Goal: Transaction & Acquisition: Purchase product/service

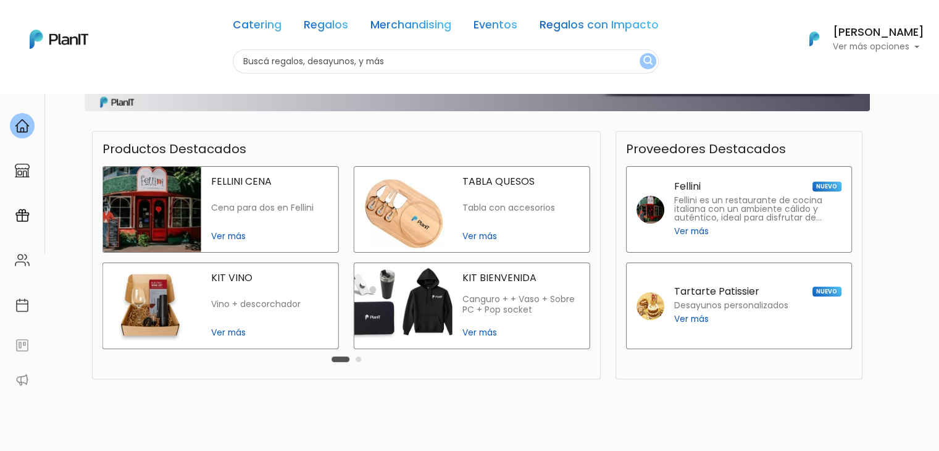
scroll to position [291, 0]
click at [485, 331] on span "Ver más" at bounding box center [520, 331] width 117 height 13
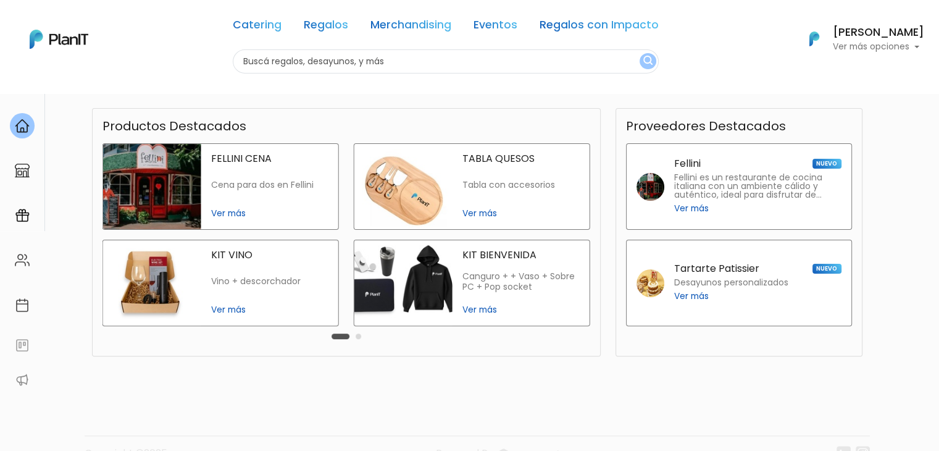
scroll to position [319, 0]
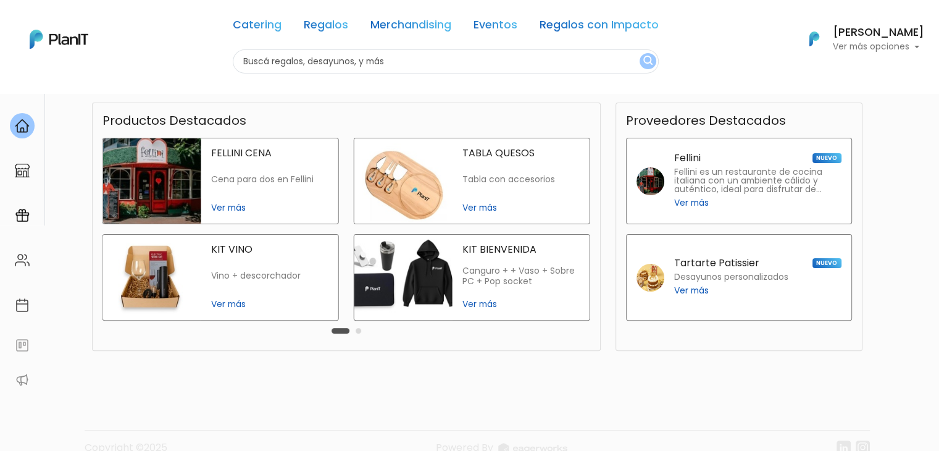
click at [699, 289] on span "Ver más" at bounding box center [691, 290] width 35 height 13
click at [358, 330] on button "Carousel Page 2" at bounding box center [359, 331] width 6 height 6
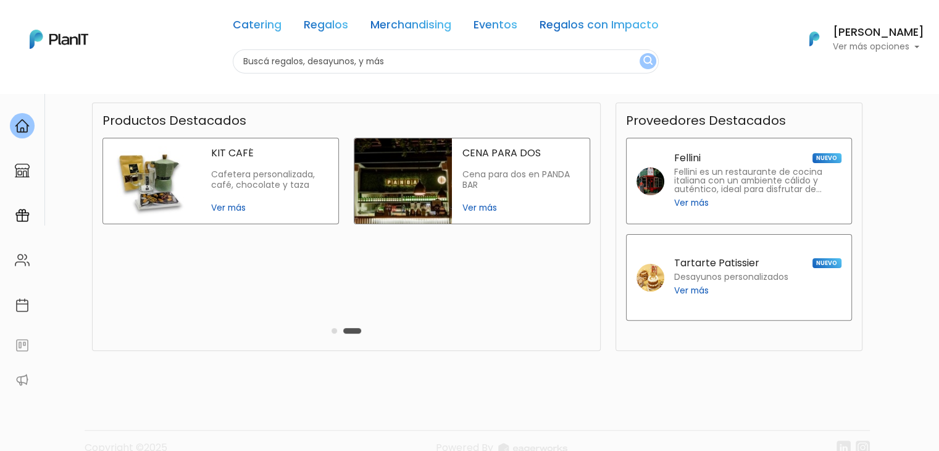
click at [265, 182] on p "Cafetera personalizada, café, chocolate y taza" at bounding box center [269, 180] width 117 height 22
click at [331, 332] on div "Carousel Pagination" at bounding box center [346, 330] width 36 height 15
click at [335, 329] on button "Carousel Page 1" at bounding box center [334, 331] width 6 height 6
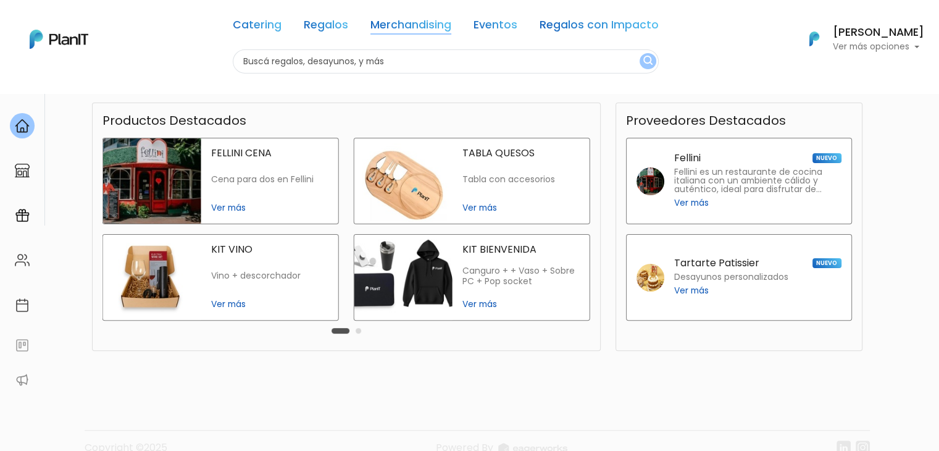
click at [408, 22] on link "Merchandising" at bounding box center [410, 27] width 81 height 15
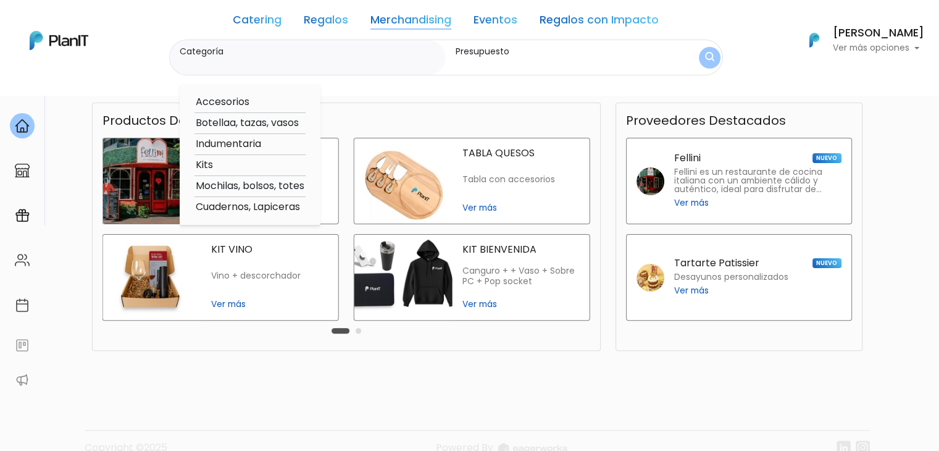
click at [265, 120] on option "Botellaa, tazas, vasos" at bounding box center [249, 122] width 111 height 15
type input "Botellaa, tazas, vasos"
type input "$0 - $1000"
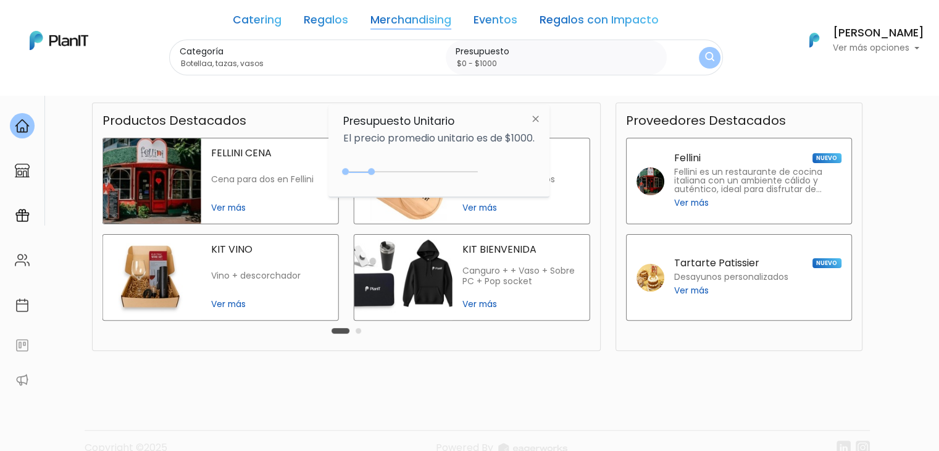
click at [411, 20] on link "Merchandising" at bounding box center [410, 22] width 81 height 15
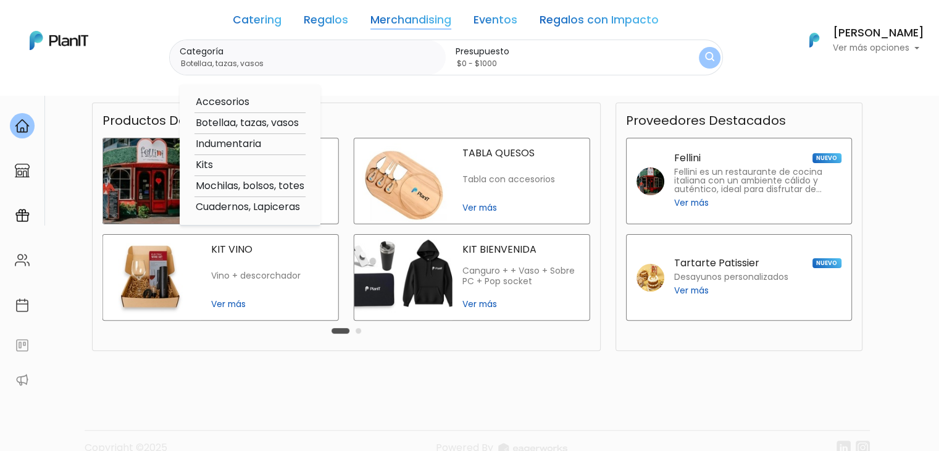
click at [263, 182] on option "Mochilas, bolsos, totes" at bounding box center [249, 185] width 111 height 15
type input "Mochilas, bolsos, totes"
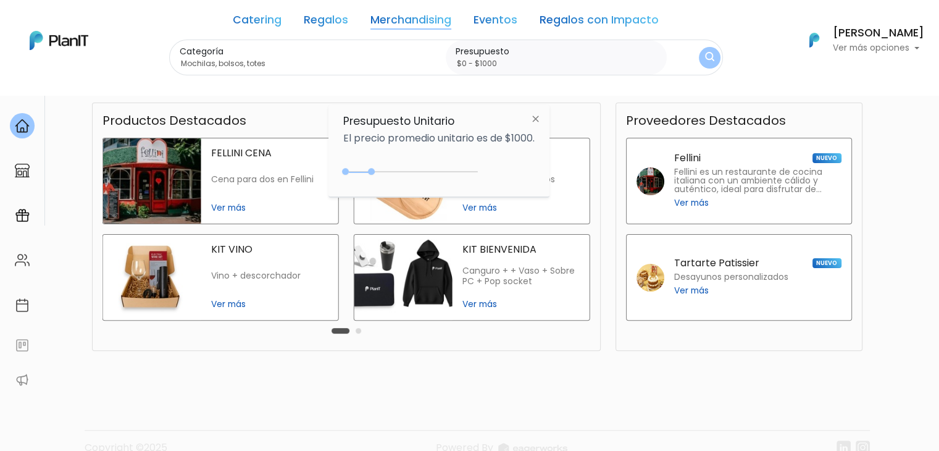
click at [476, 59] on input "$0 - $1000" at bounding box center [559, 63] width 206 height 12
click at [673, 85] on nav "Catering Regalos Merchandising Eventos Regalos con Impacto Catering Regalos Mer…" at bounding box center [469, 47] width 939 height 95
click at [17, 115] on div at bounding box center [22, 125] width 25 height 25
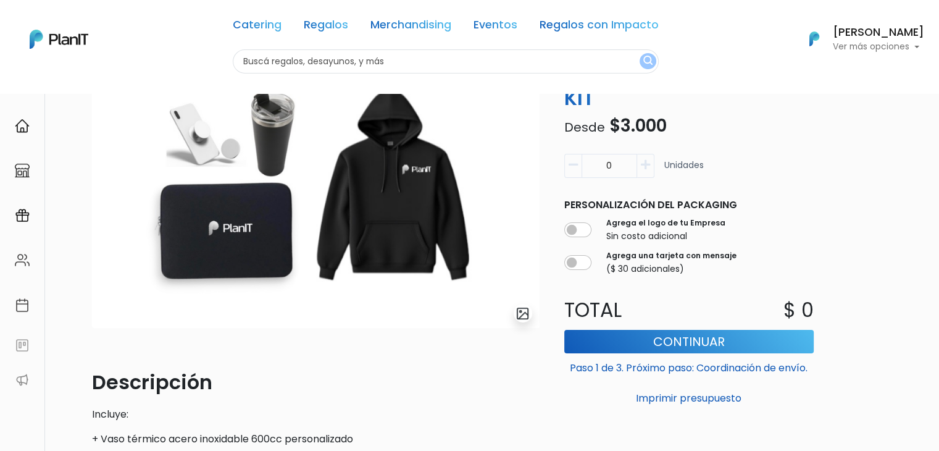
scroll to position [69, 0]
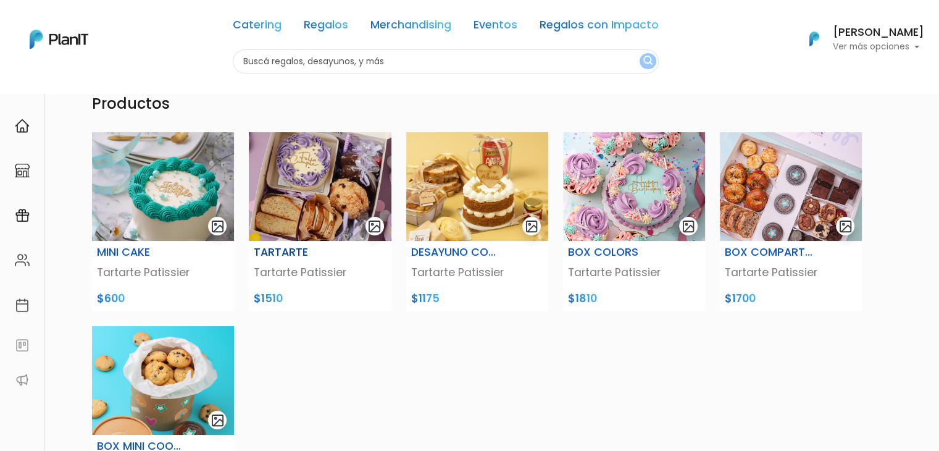
scroll to position [64, 0]
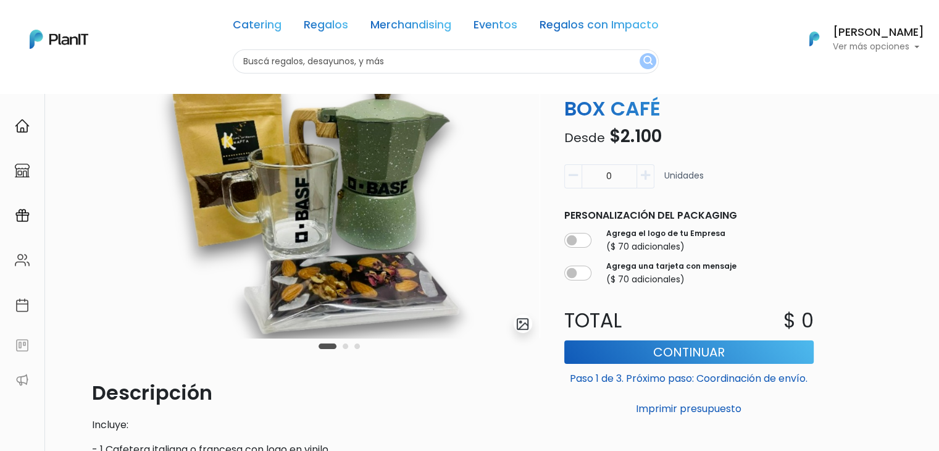
scroll to position [51, 0]
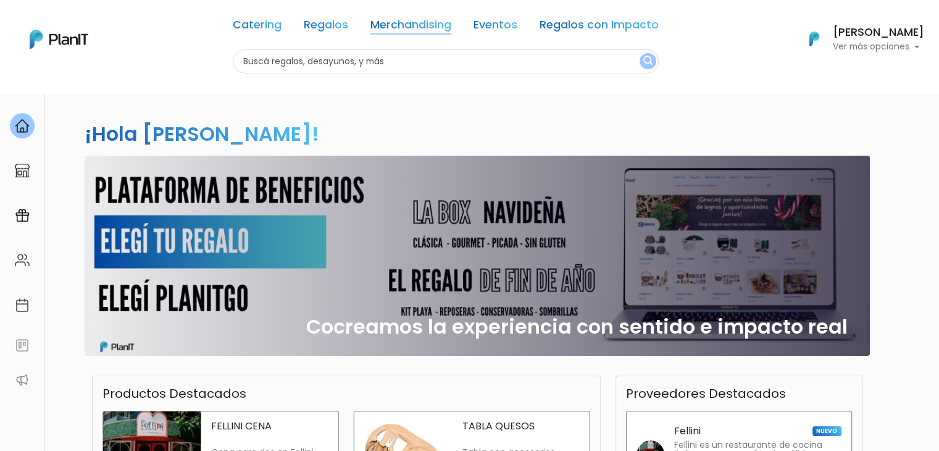
click at [419, 25] on link "Merchandising" at bounding box center [410, 27] width 81 height 15
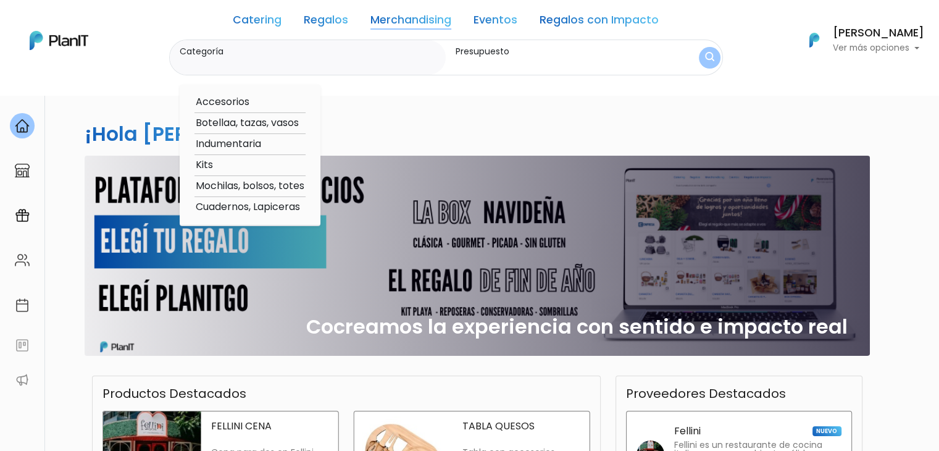
click at [264, 207] on option "Cuadernos, Lapiceras" at bounding box center [249, 206] width 111 height 15
type input "Cuadernos, Lapiceras"
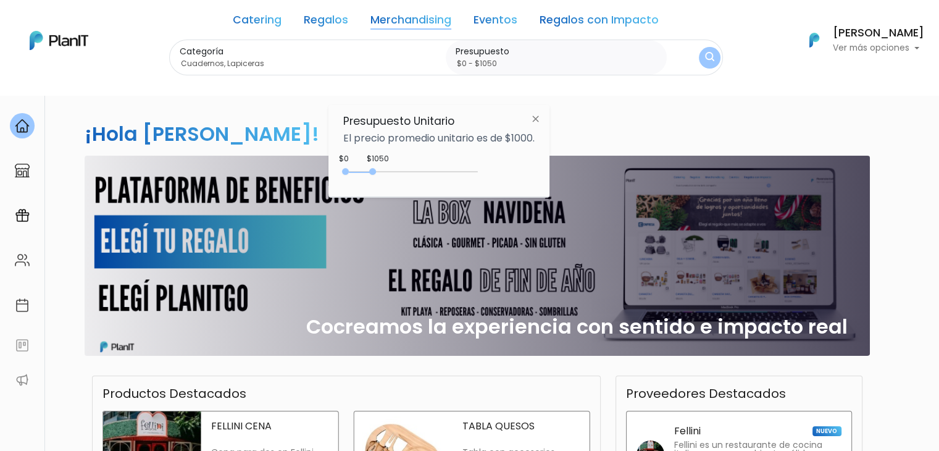
type input "$0 - $1100"
drag, startPoint x: 370, startPoint y: 170, endPoint x: 377, endPoint y: 171, distance: 6.3
click at [376, 171] on div at bounding box center [372, 171] width 7 height 7
click at [714, 55] on button "submit" at bounding box center [709, 57] width 33 height 33
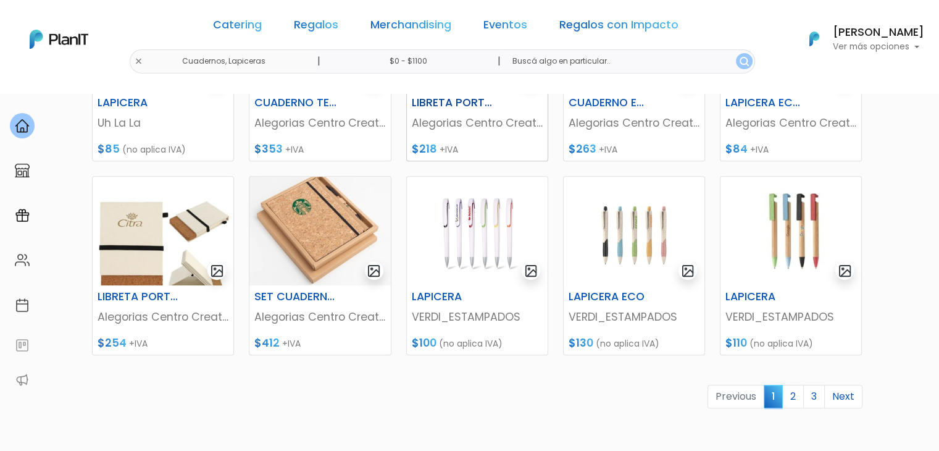
scroll to position [485, 0]
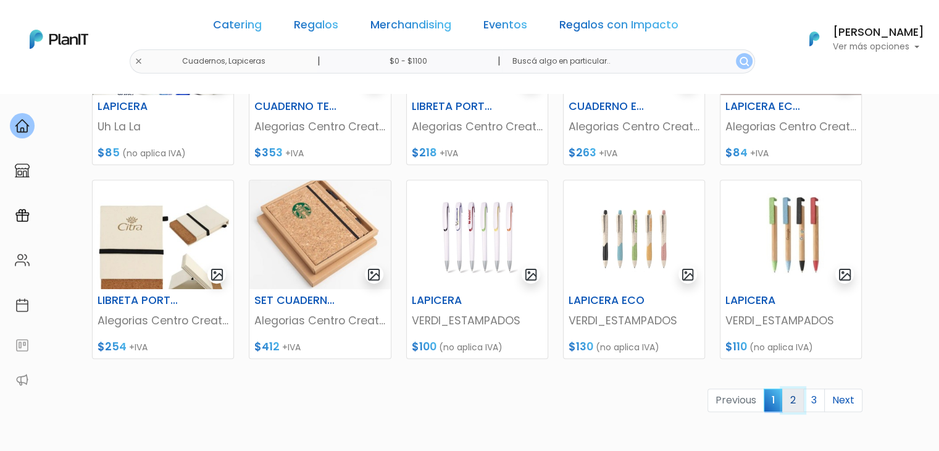
click at [793, 395] on link "2" at bounding box center [793, 399] width 22 height 23
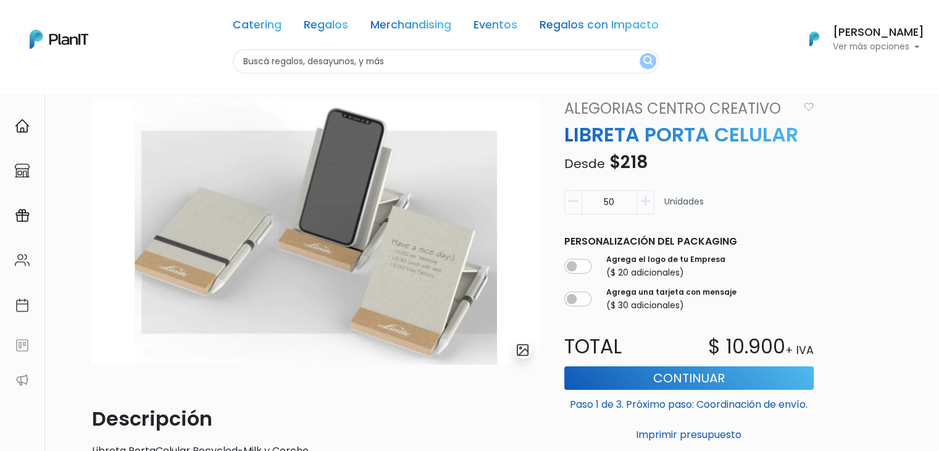
scroll to position [54, 0]
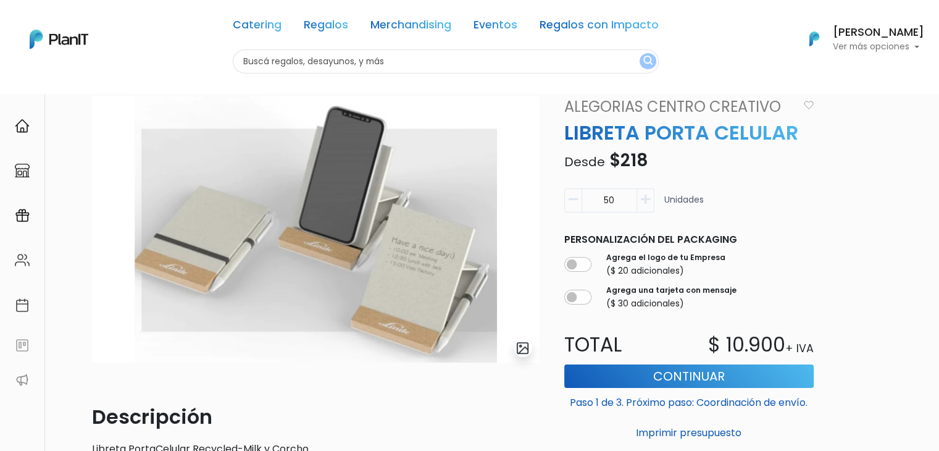
click at [612, 198] on input "50" at bounding box center [609, 200] width 56 height 24
click at [793, 223] on form "20 Unidades Personalización del packaging Agrega el logo de tu Empresa ($ 20 ad…" at bounding box center [689, 313] width 264 height 260
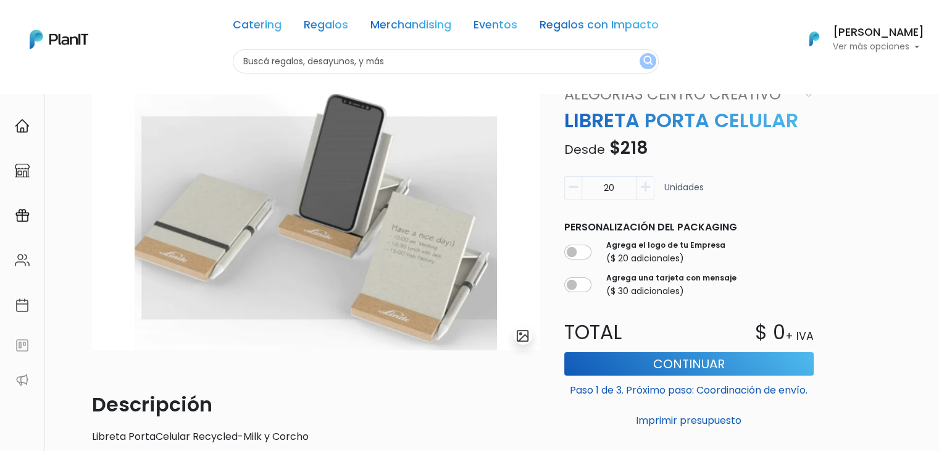
scroll to position [67, 0]
click at [643, 178] on button "button" at bounding box center [645, 187] width 17 height 24
drag, startPoint x: 570, startPoint y: 188, endPoint x: 615, endPoint y: 185, distance: 45.2
click at [615, 185] on div "20" at bounding box center [609, 187] width 90 height 24
click at [615, 185] on input "20" at bounding box center [609, 187] width 56 height 24
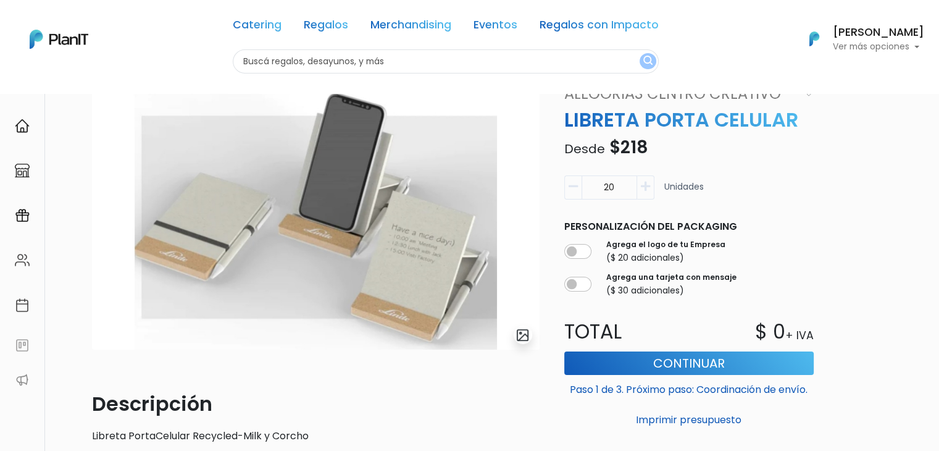
click at [564, 409] on button "Imprimir presupuesto" at bounding box center [688, 419] width 249 height 21
type input "50"
click at [636, 277] on label "Agrega una tarjeta con mensaje" at bounding box center [671, 277] width 130 height 11
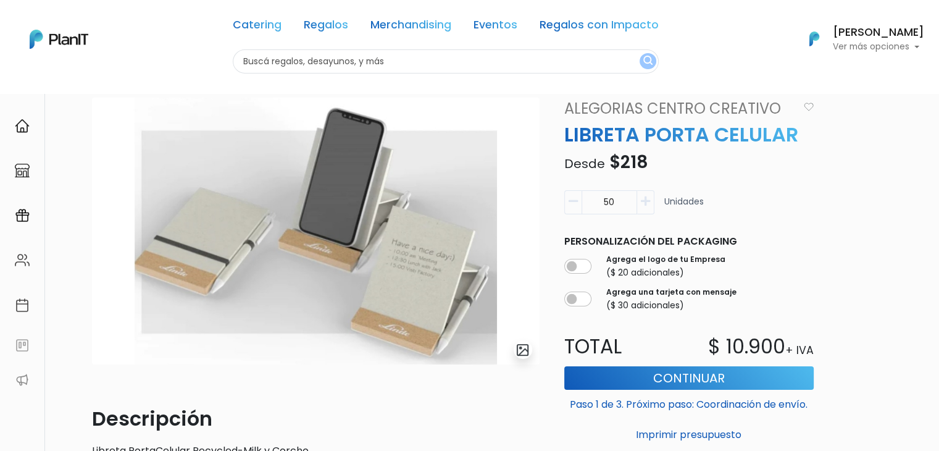
scroll to position [49, 0]
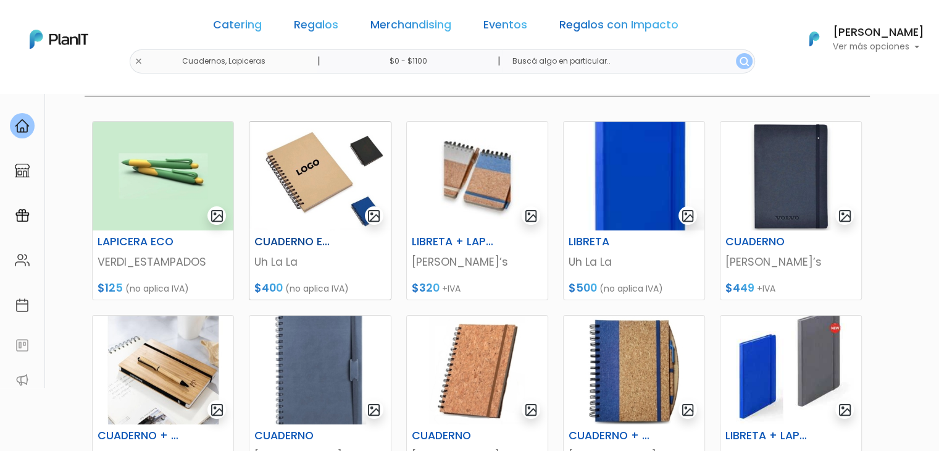
scroll to position [154, 0]
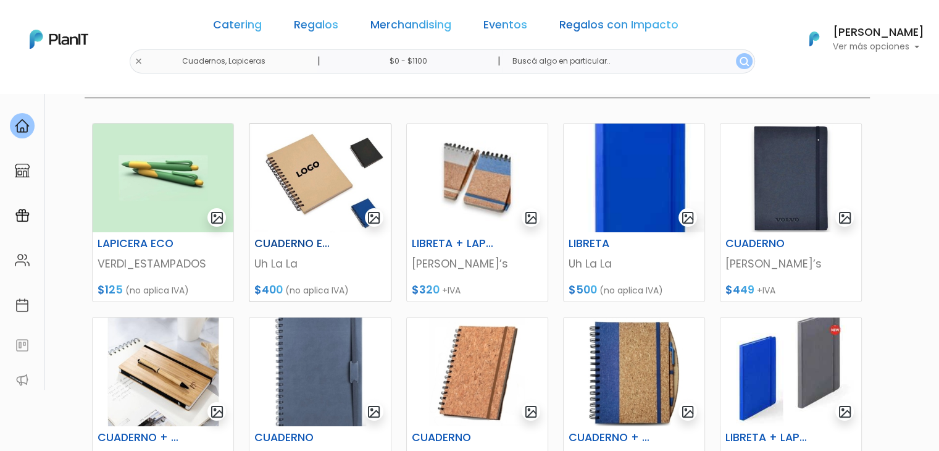
click at [293, 177] on img at bounding box center [319, 177] width 141 height 109
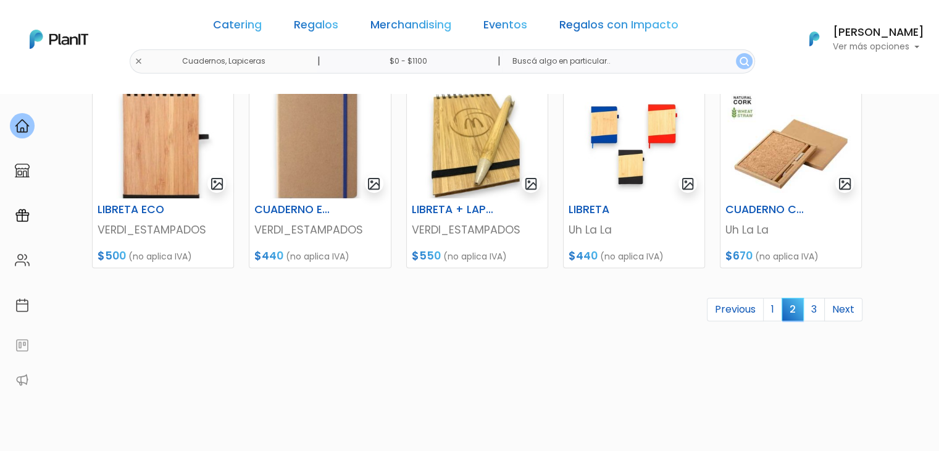
scroll to position [575, 0]
click at [814, 314] on link "3" at bounding box center [814, 309] width 22 height 23
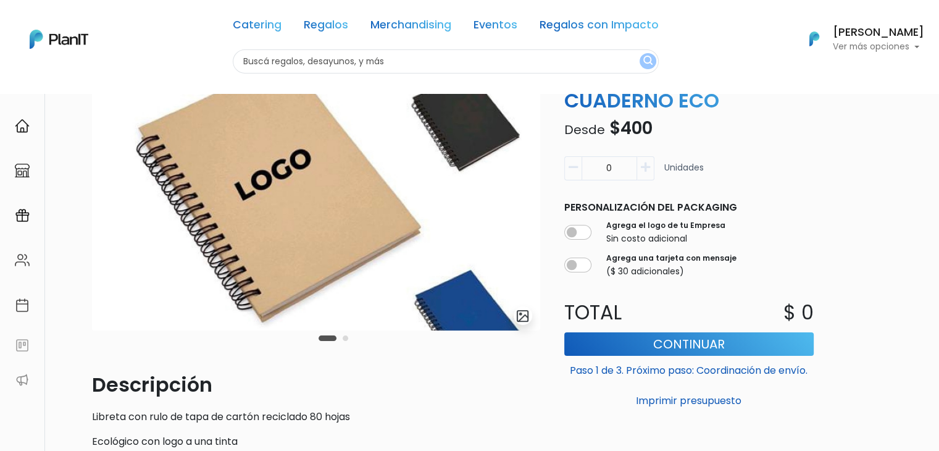
scroll to position [65, 0]
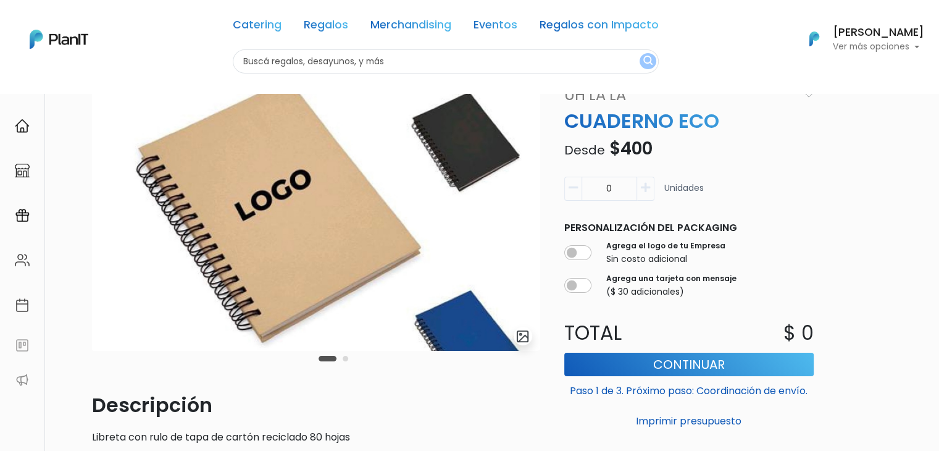
click at [345, 359] on button "Carousel Page 2" at bounding box center [346, 359] width 6 height 6
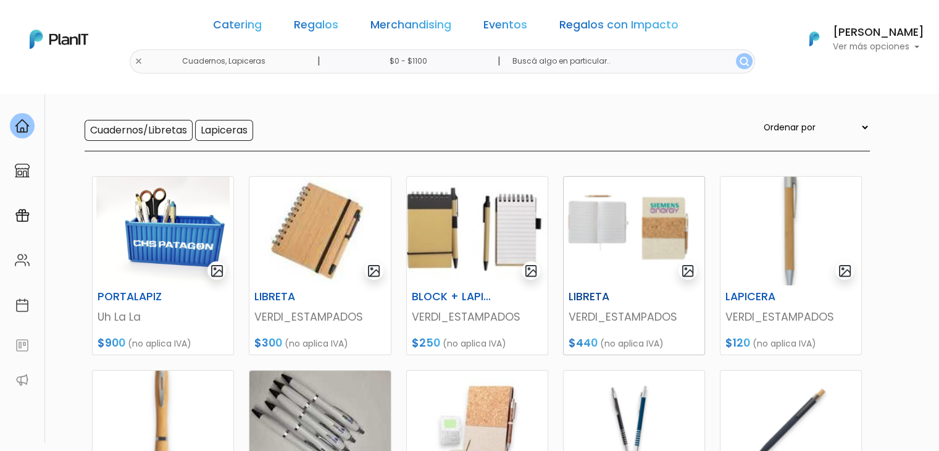
scroll to position [106, 0]
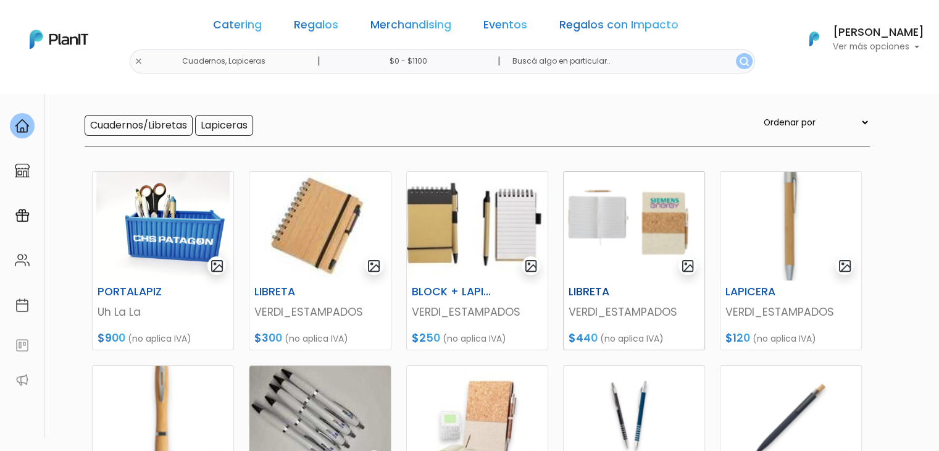
click at [659, 203] on img at bounding box center [634, 226] width 141 height 109
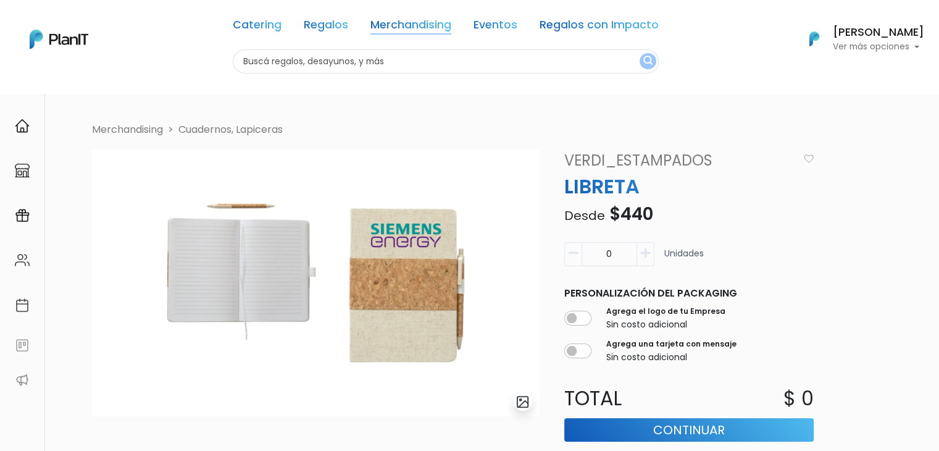
click at [420, 27] on link "Merchandising" at bounding box center [410, 27] width 81 height 15
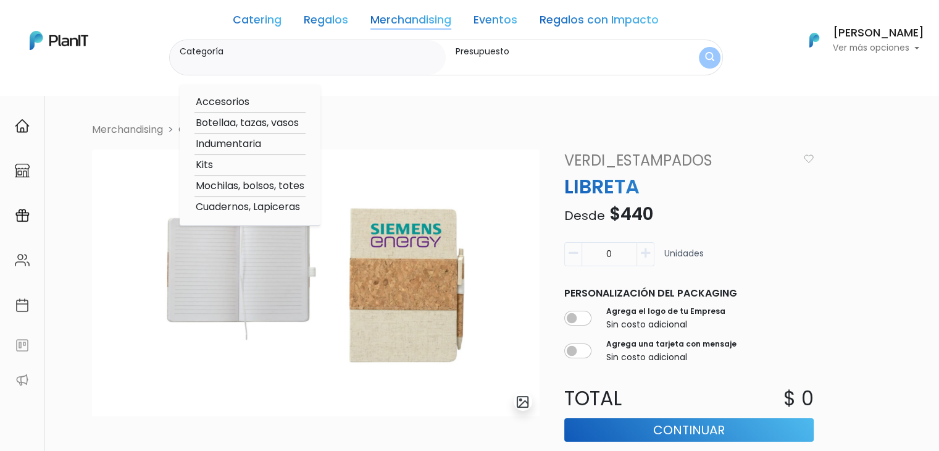
click at [238, 101] on option "Accesorios" at bounding box center [249, 101] width 111 height 15
type input "Accesorios"
type input "$0 - $1000"
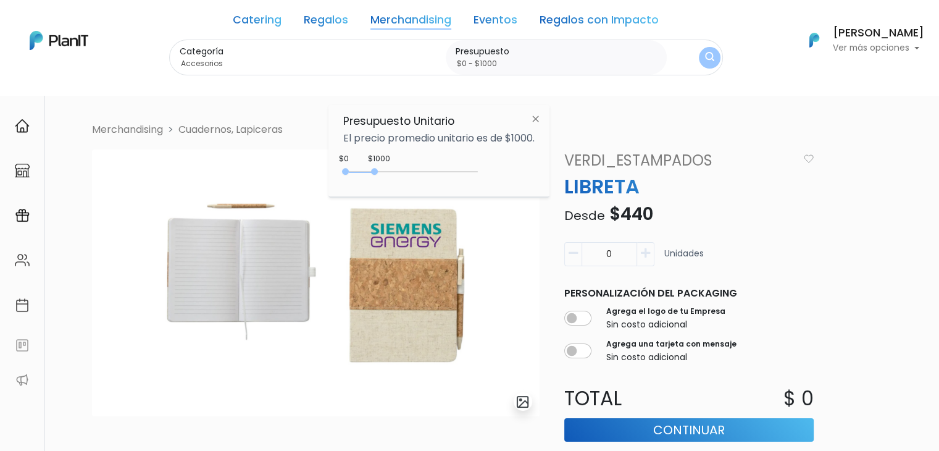
click at [715, 54] on button "submit" at bounding box center [710, 58] width 22 height 22
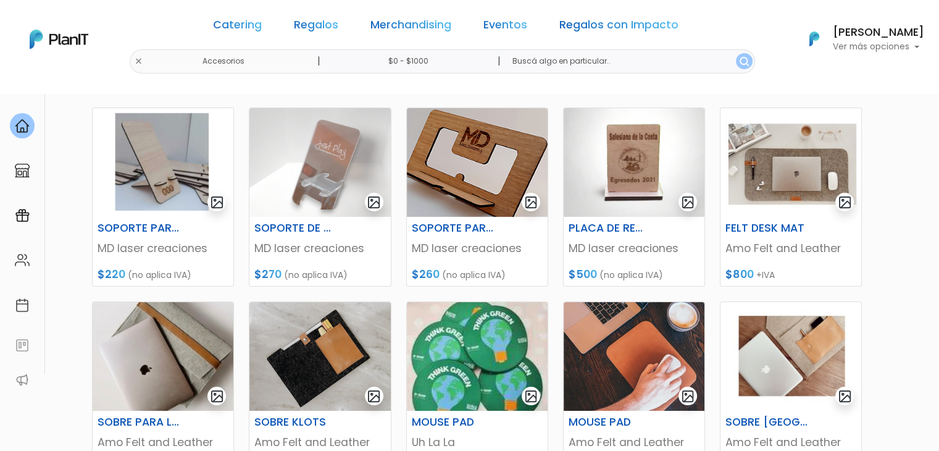
scroll to position [173, 0]
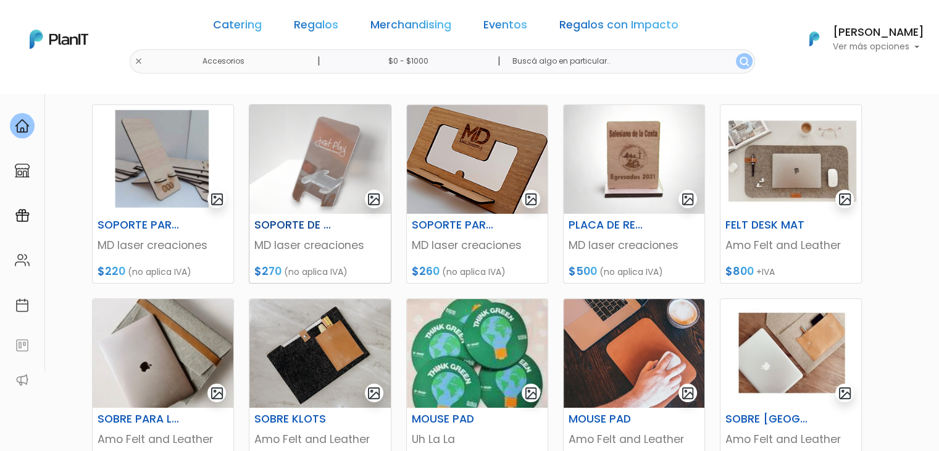
click at [351, 170] on img at bounding box center [319, 159] width 141 height 109
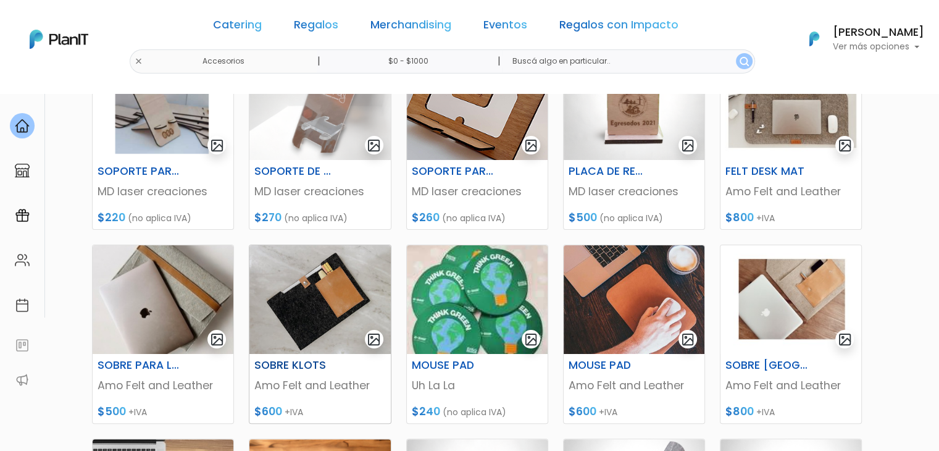
scroll to position [227, 0]
click at [298, 311] on img at bounding box center [319, 298] width 141 height 109
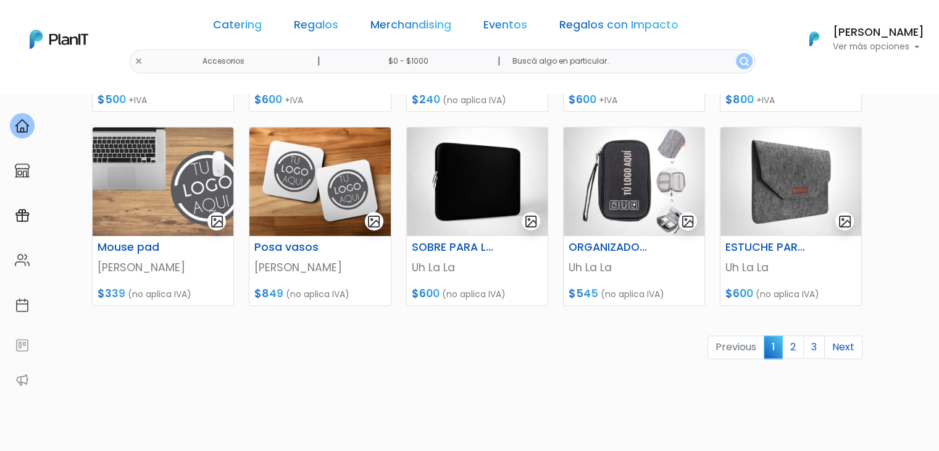
scroll to position [537, 0]
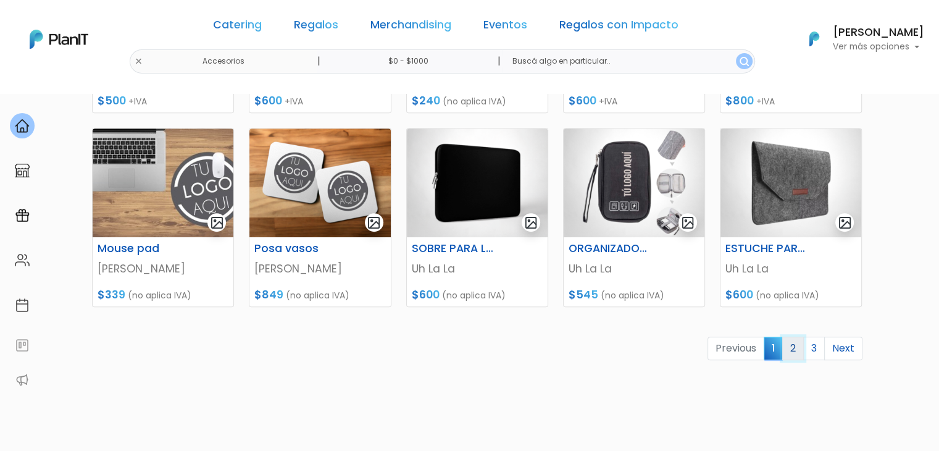
click at [788, 350] on link "2" at bounding box center [793, 347] width 22 height 23
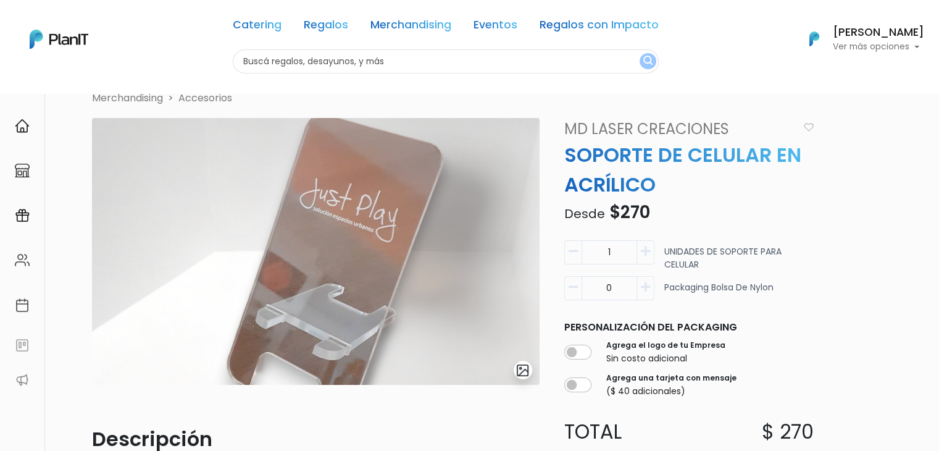
scroll to position [32, 0]
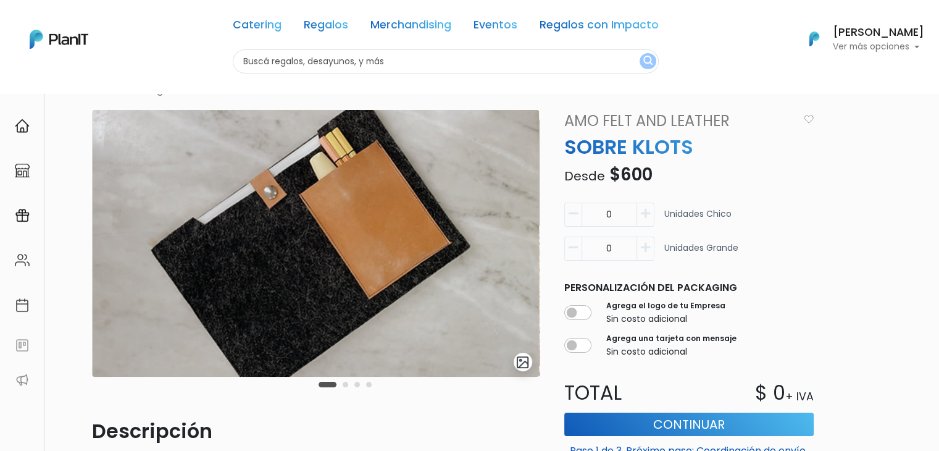
scroll to position [44, 0]
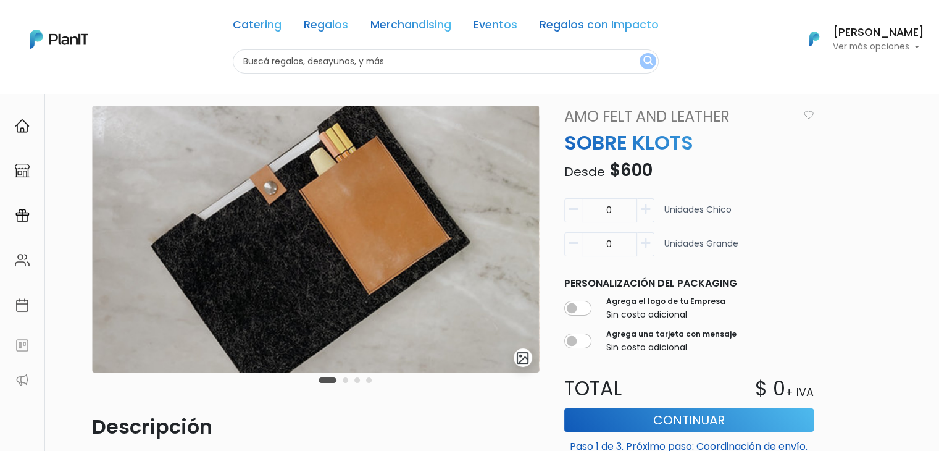
click at [357, 383] on div "Carousel Pagination" at bounding box center [344, 379] width 59 height 15
click at [367, 381] on button "Carousel Page 4" at bounding box center [369, 380] width 6 height 6
click at [343, 380] on button "Carousel Page 3" at bounding box center [345, 380] width 6 height 6
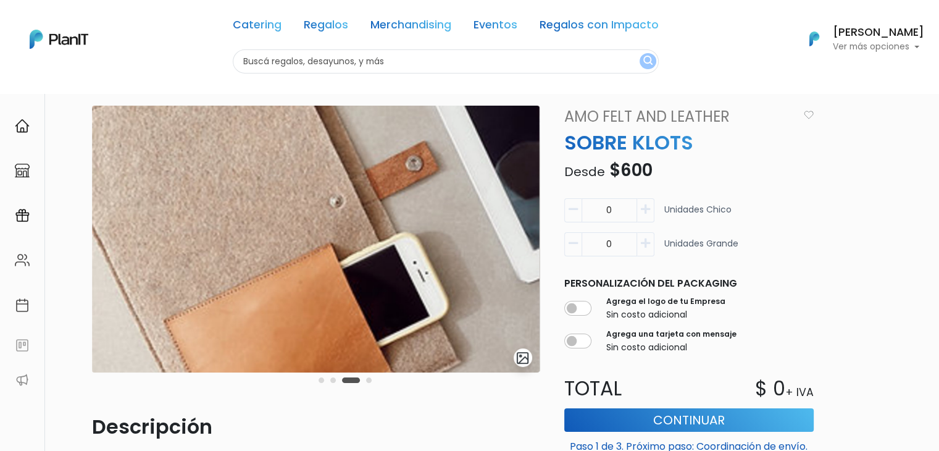
click at [330, 381] on button "Carousel Page 2" at bounding box center [333, 380] width 6 height 6
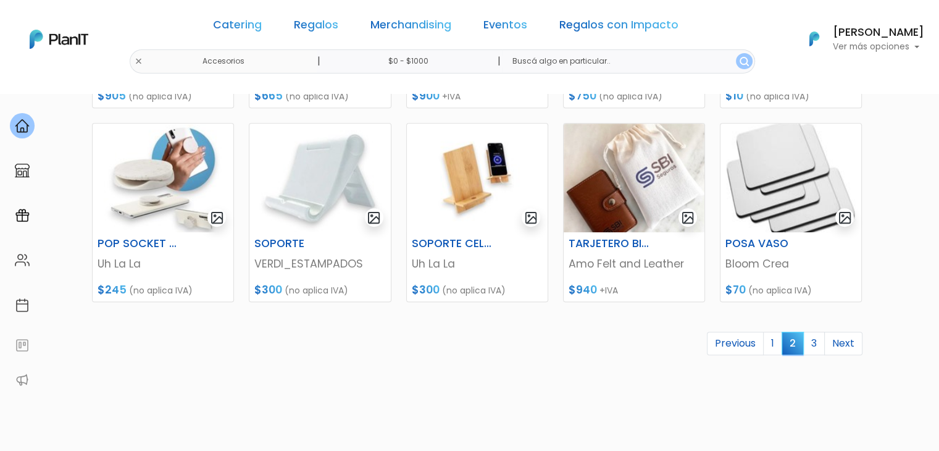
scroll to position [553, 0]
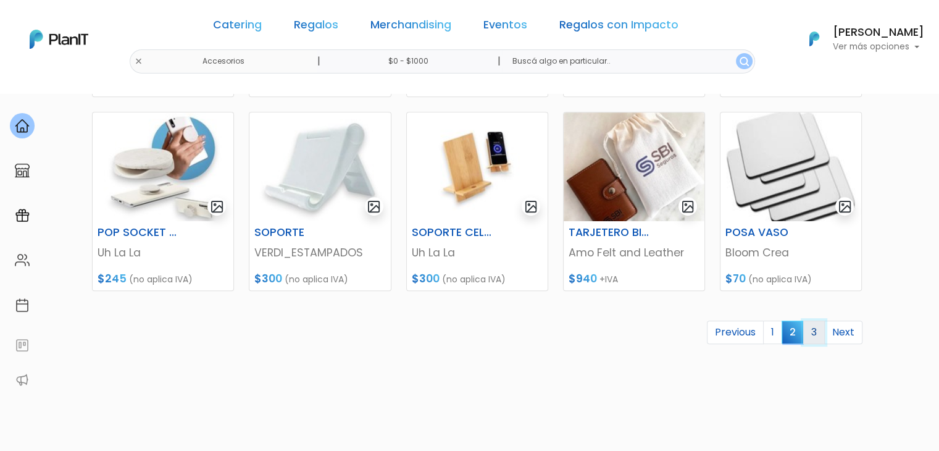
click at [818, 328] on link "3" at bounding box center [814, 331] width 22 height 23
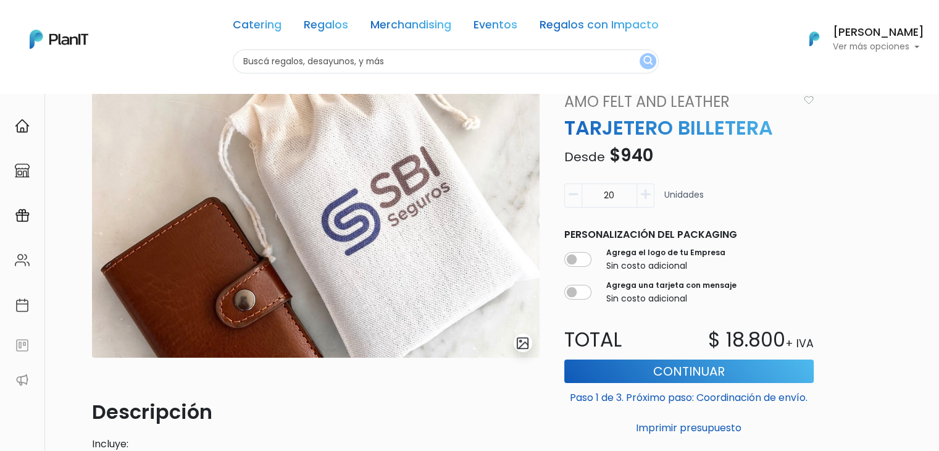
scroll to position [62, 0]
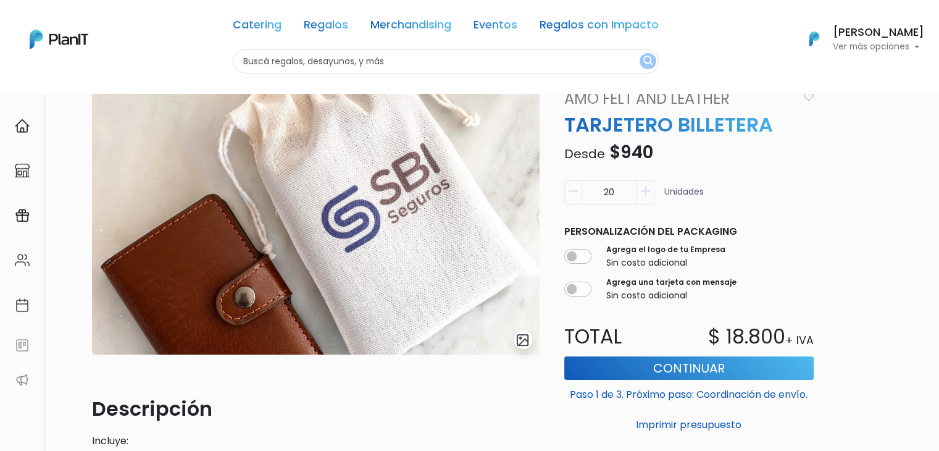
click at [522, 341] on img "submit" at bounding box center [522, 340] width 14 height 14
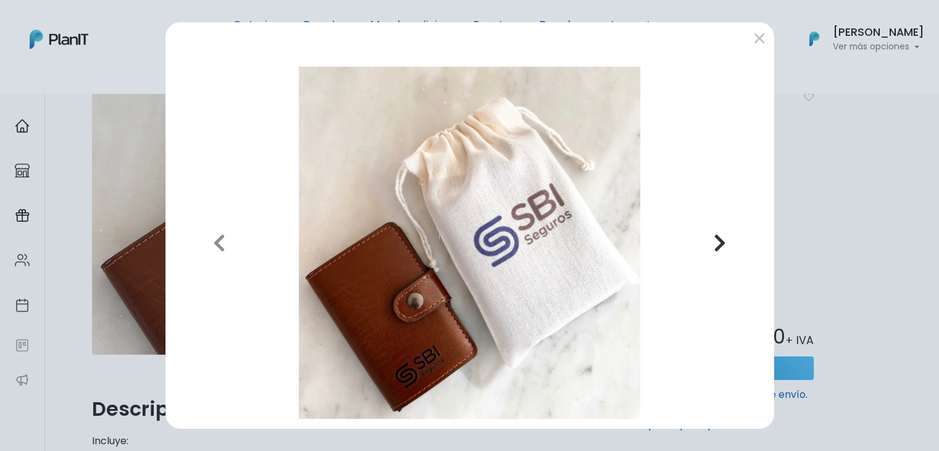
click at [718, 241] on icon "button" at bounding box center [720, 243] width 12 height 20
click at [751, 42] on button "submit" at bounding box center [759, 38] width 20 height 20
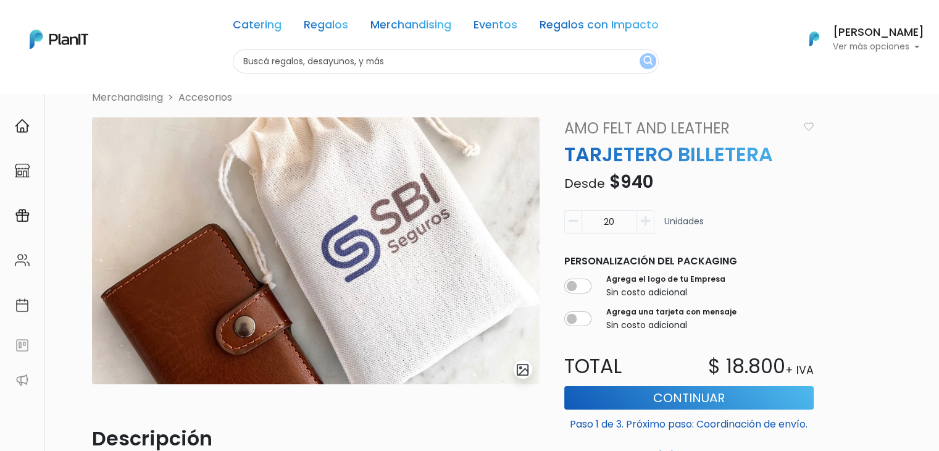
scroll to position [32, 0]
click at [521, 373] on img "submit" at bounding box center [522, 369] width 14 height 14
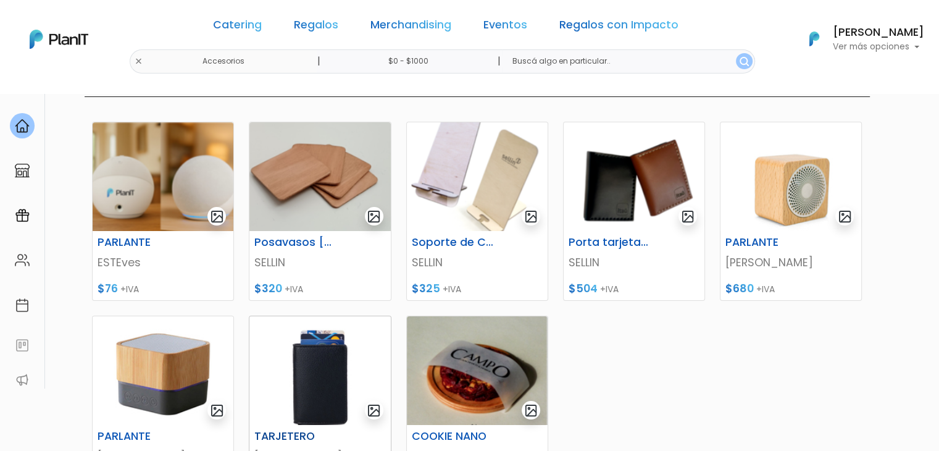
scroll to position [172, 0]
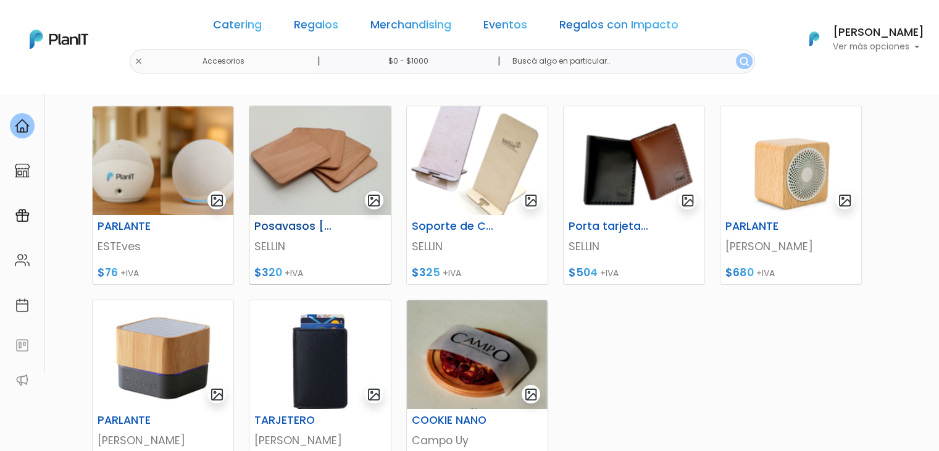
click at [339, 140] on img at bounding box center [319, 160] width 141 height 109
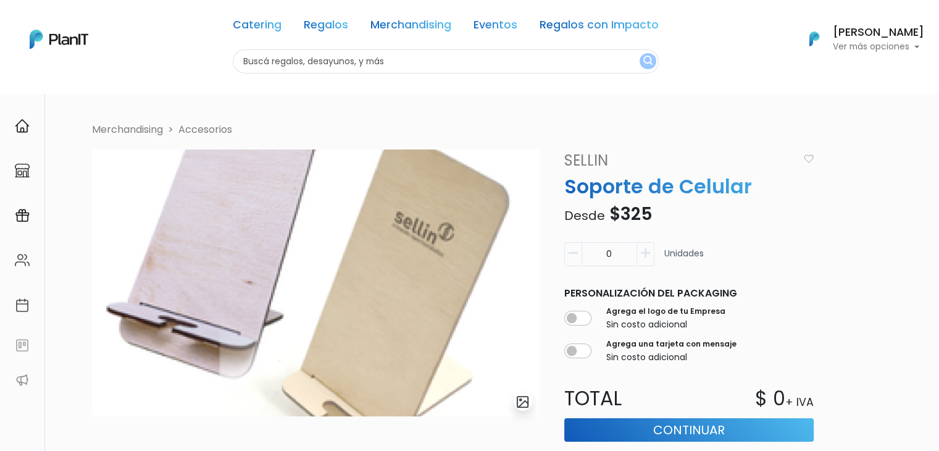
click at [612, 252] on input "0" at bounding box center [609, 254] width 56 height 24
drag, startPoint x: 604, startPoint y: 256, endPoint x: 639, endPoint y: 252, distance: 35.4
click at [639, 252] on div "0" at bounding box center [609, 254] width 90 height 24
type input "20"
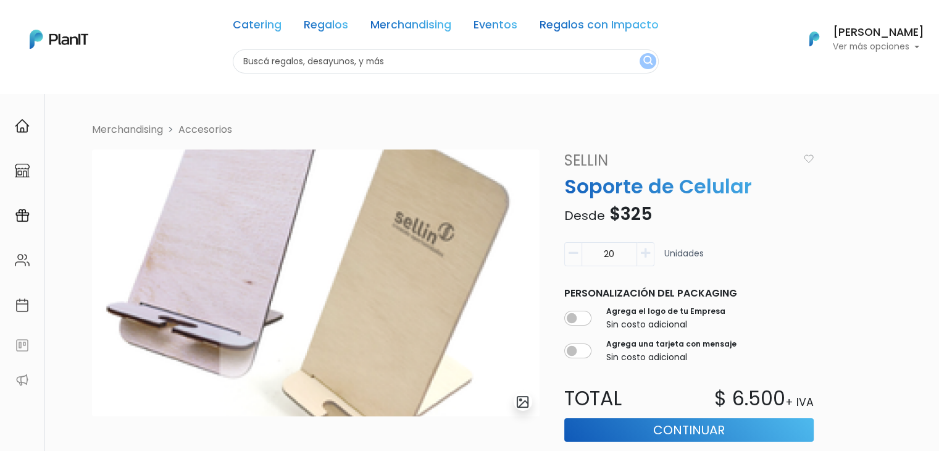
click at [775, 245] on div "20 Unidades" at bounding box center [688, 259] width 249 height 34
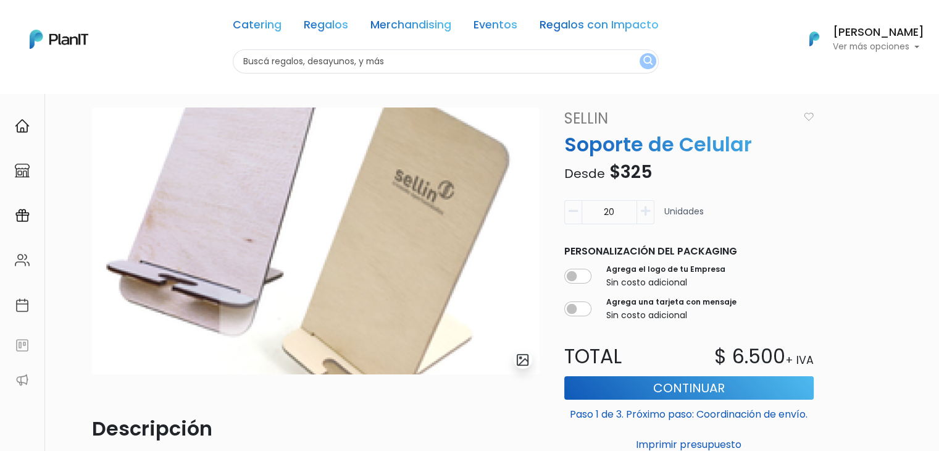
scroll to position [22, 0]
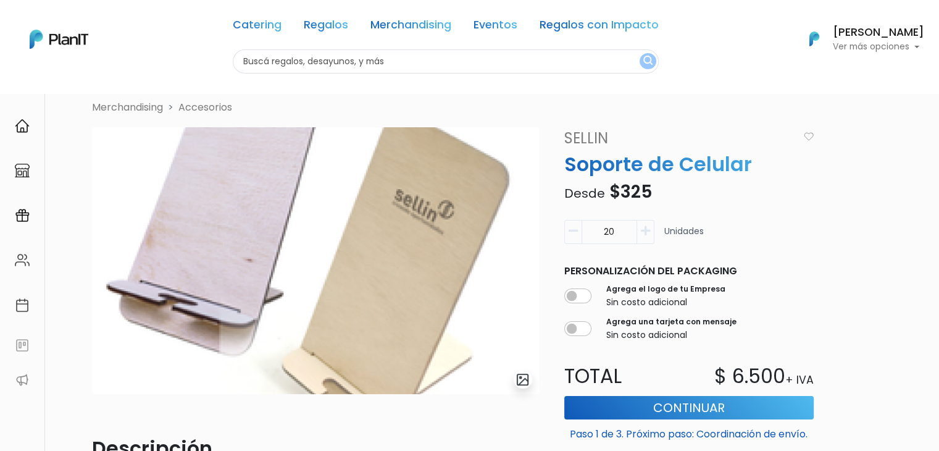
click at [470, 242] on img at bounding box center [316, 260] width 448 height 267
click at [523, 386] on button "submit" at bounding box center [523, 379] width 19 height 19
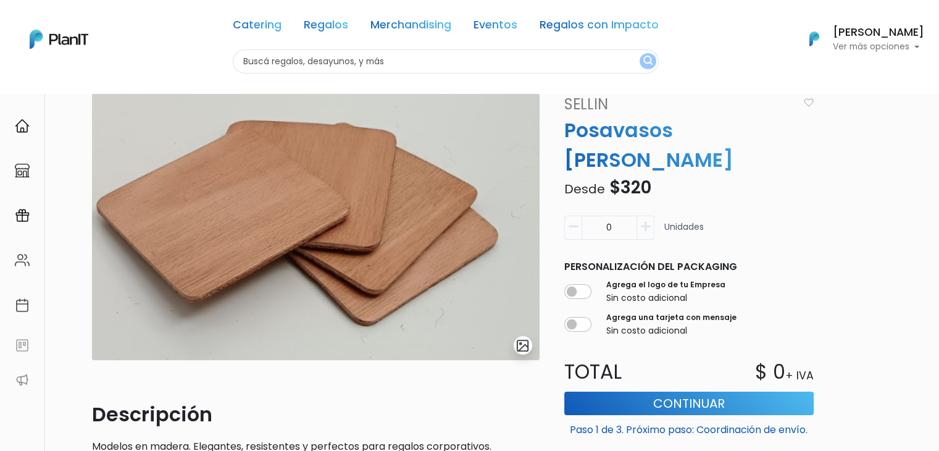
scroll to position [54, 0]
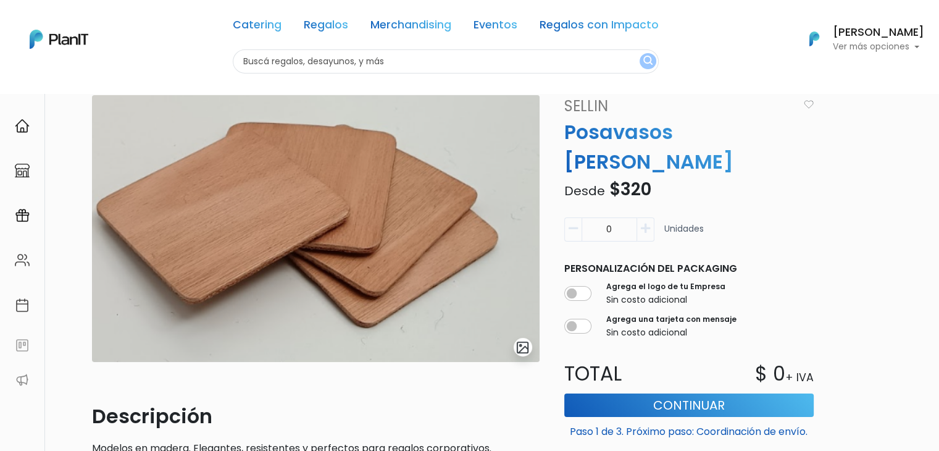
drag, startPoint x: 602, startPoint y: 194, endPoint x: 638, endPoint y: 204, distance: 37.1
click at [638, 217] on div "0" at bounding box center [609, 229] width 90 height 24
type input "40"
click at [867, 252] on div "Merchandising Accesorios slide 1 of 1 Descripción Modelos en madera. Elegantes,…" at bounding box center [481, 306] width 793 height 477
click at [432, 24] on link "Merchandising" at bounding box center [410, 27] width 81 height 15
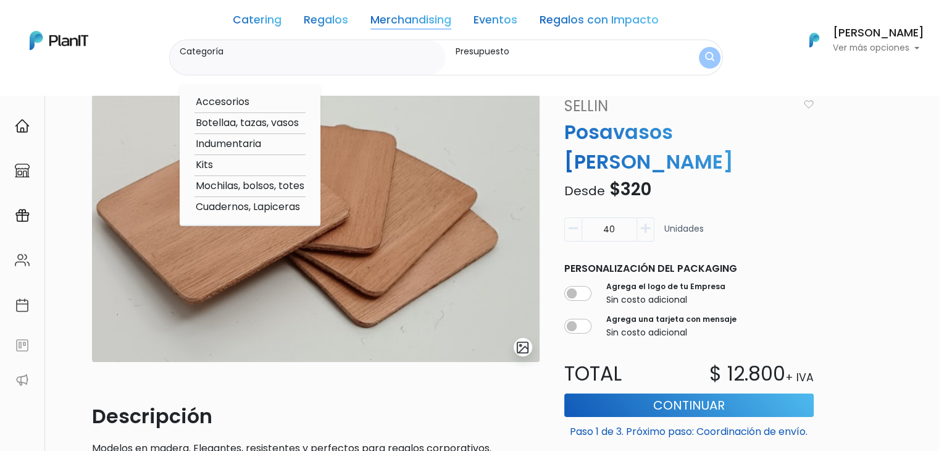
click at [259, 121] on option "Botellaa, tazas, vasos" at bounding box center [249, 122] width 111 height 15
type input "Botellaa, tazas, vasos"
type input "$0 - $1000"
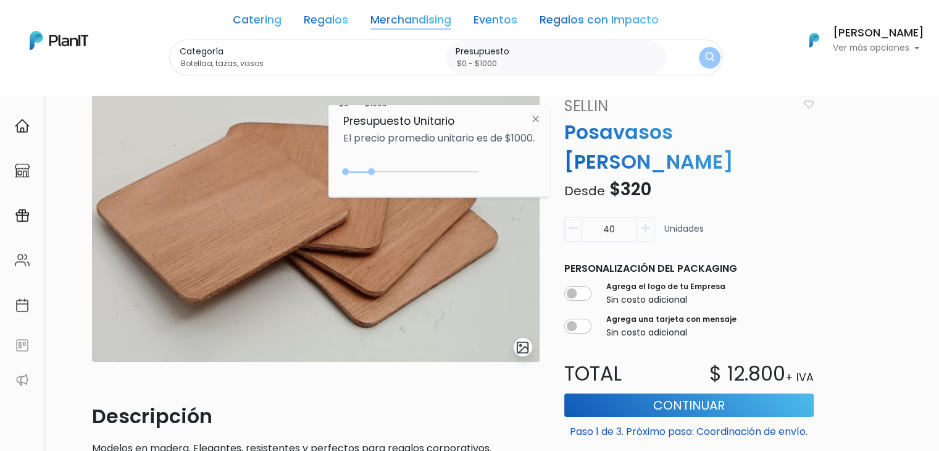
click at [707, 54] on img "submit" at bounding box center [709, 58] width 9 height 12
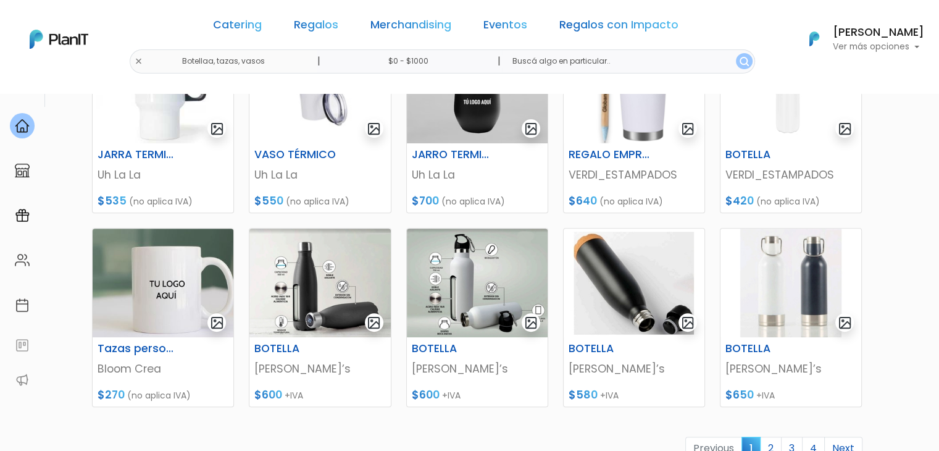
scroll to position [541, 0]
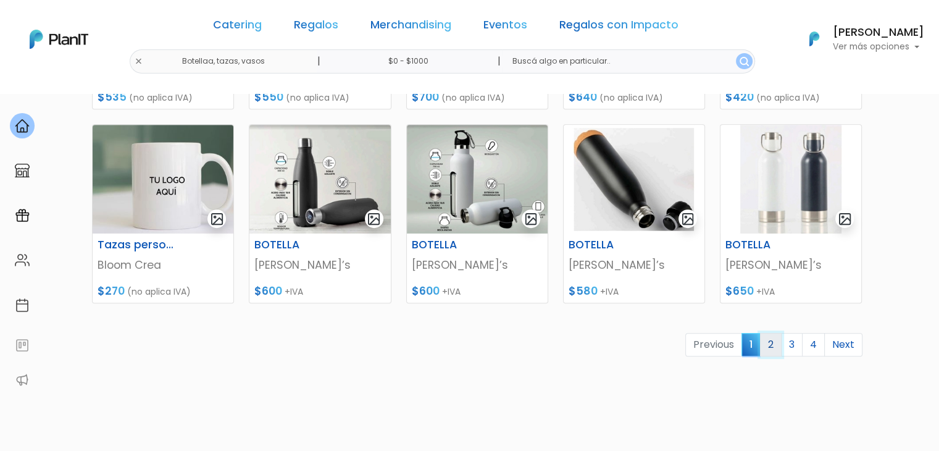
click at [775, 342] on link "2" at bounding box center [771, 344] width 22 height 23
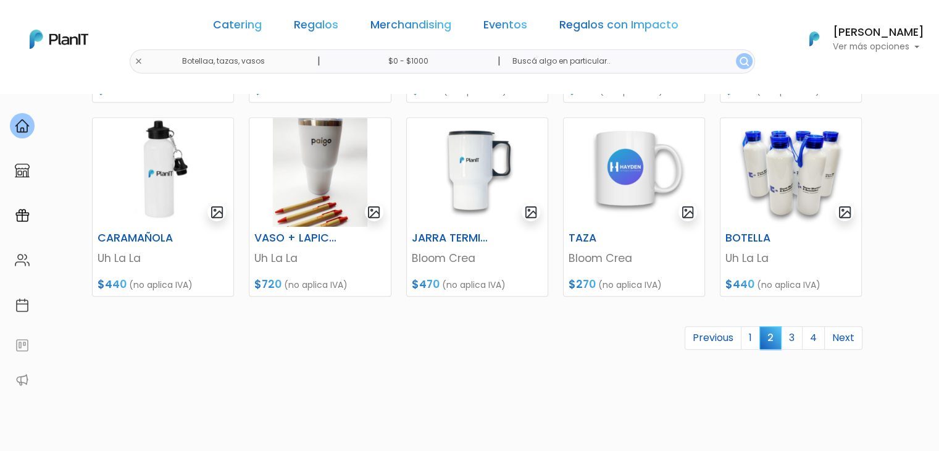
scroll to position [548, 0]
click at [789, 331] on link "3" at bounding box center [792, 336] width 22 height 23
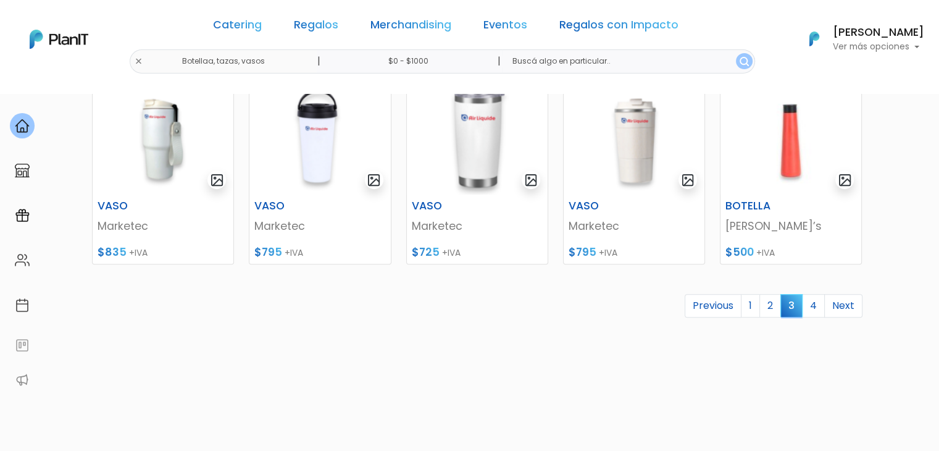
scroll to position [581, 0]
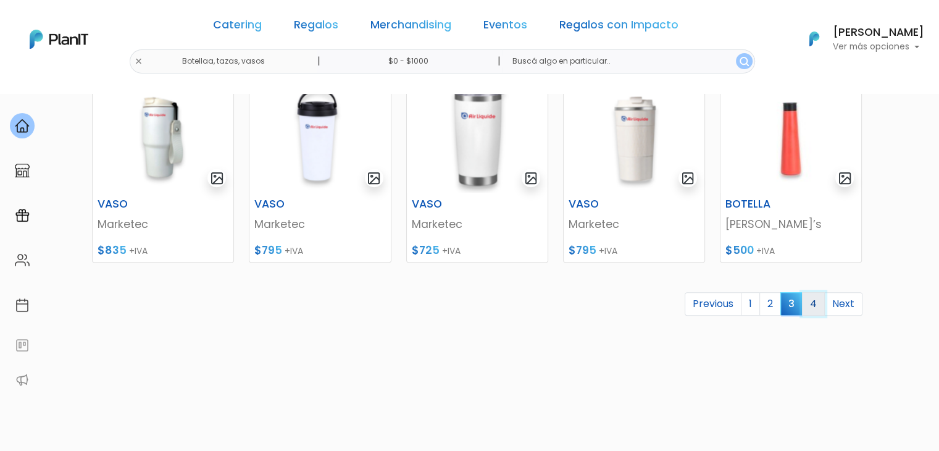
click at [817, 309] on link "4" at bounding box center [813, 303] width 23 height 23
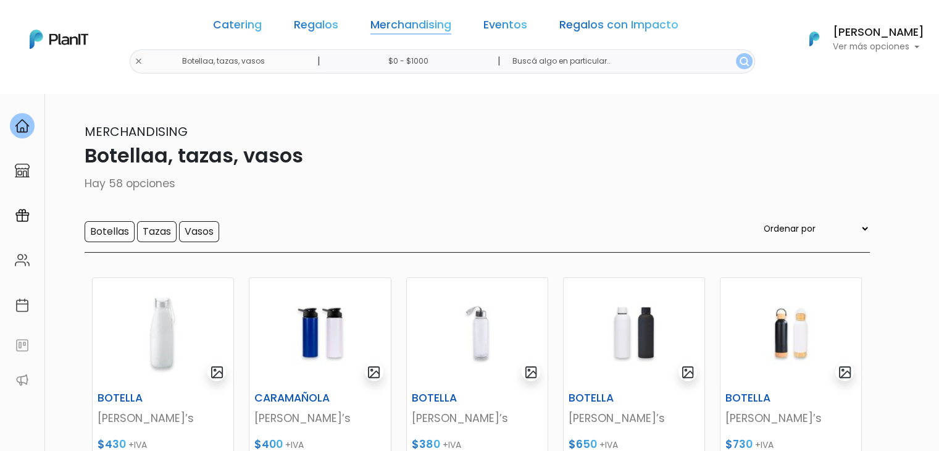
click at [425, 32] on link "Merchandising" at bounding box center [410, 27] width 81 height 15
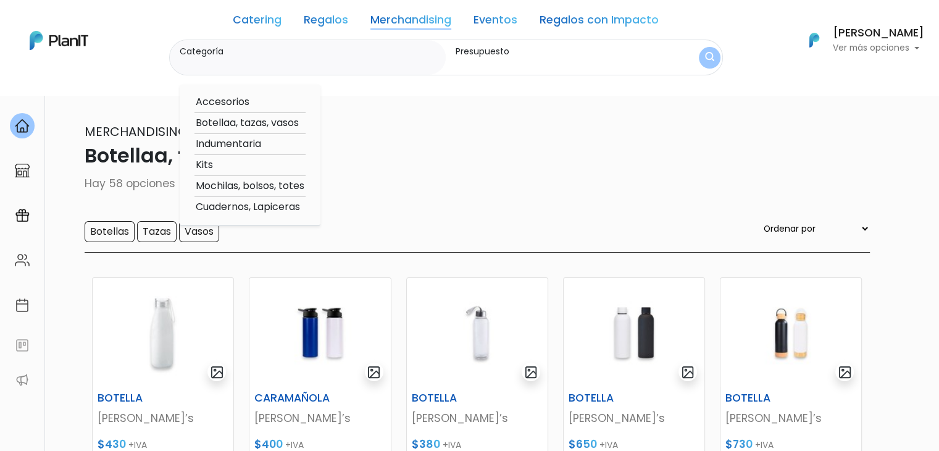
click at [206, 167] on option "Kits" at bounding box center [249, 164] width 111 height 15
type input "Kits"
type input "$0 - $1000"
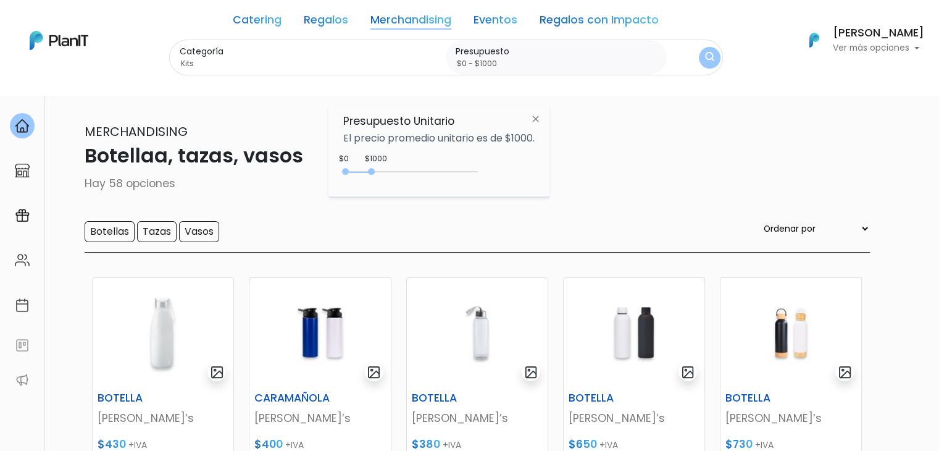
click at [706, 52] on img "submit" at bounding box center [709, 58] width 9 height 12
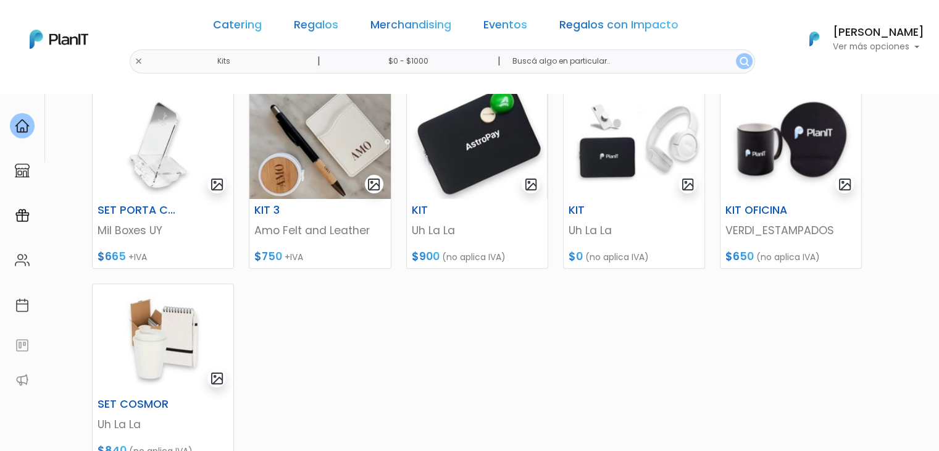
scroll to position [380, 0]
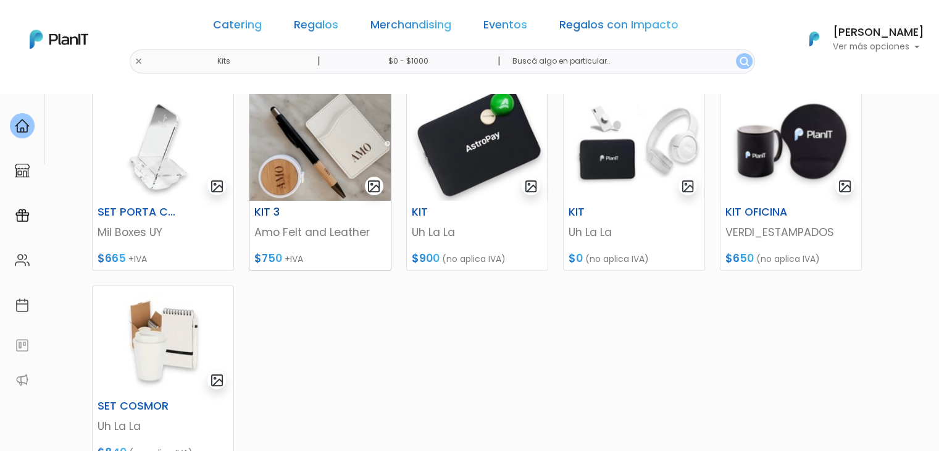
click at [312, 172] on img at bounding box center [319, 146] width 141 height 109
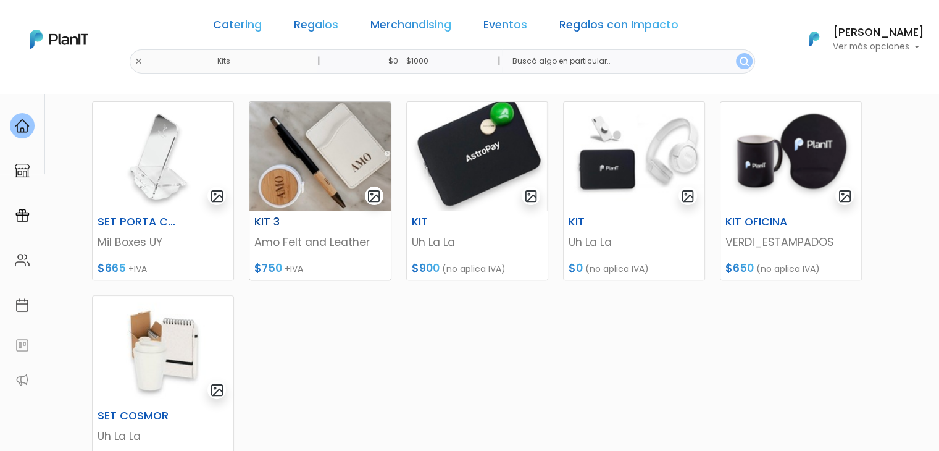
scroll to position [369, 0]
click at [343, 181] on img at bounding box center [319, 156] width 141 height 109
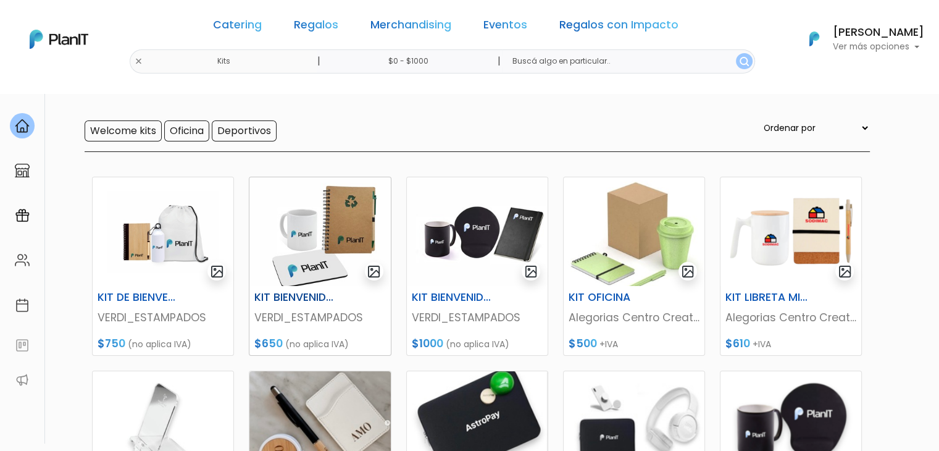
scroll to position [101, 0]
click at [412, 13] on div "Catering Regalos Merchandising Eventos Regalos con Impacto" at bounding box center [445, 27] width 475 height 44
click at [425, 23] on link "Merchandising" at bounding box center [410, 27] width 81 height 15
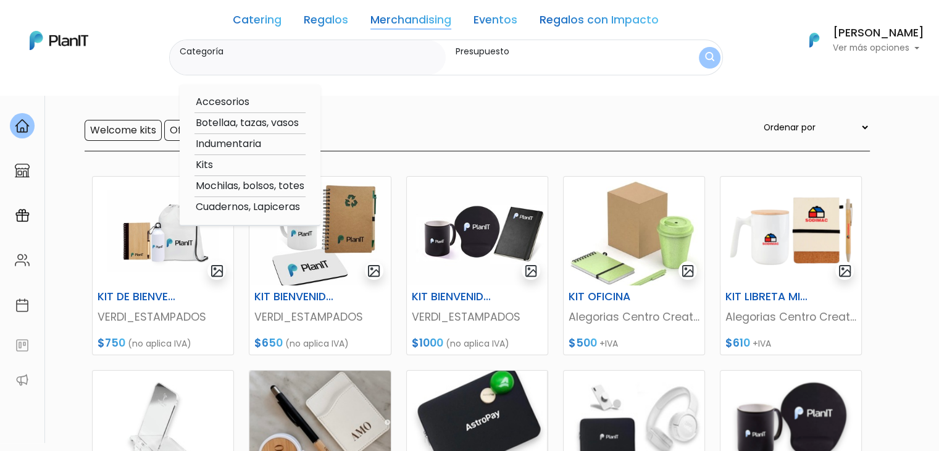
click at [242, 146] on option "Indumentaria" at bounding box center [249, 143] width 111 height 15
type input "Indumentaria"
type input "$0 - $1000"
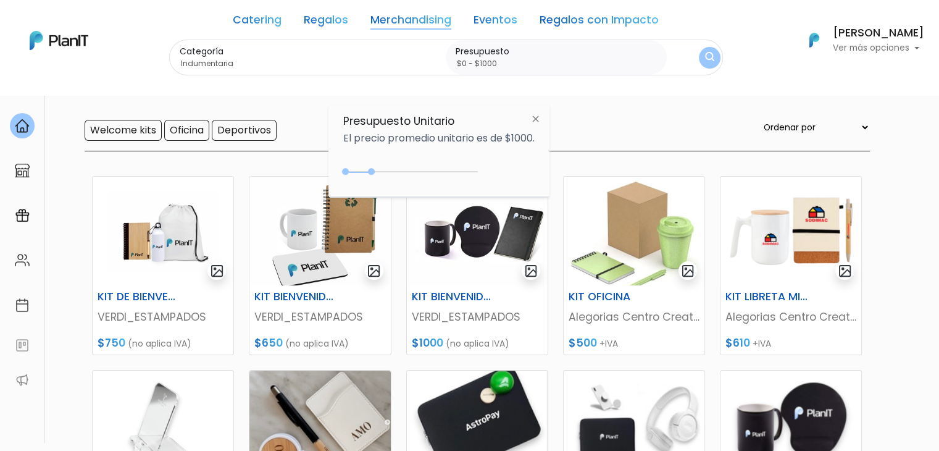
click at [715, 47] on div "Categoría Indumentaria Accesorios Botellaa, tazas, vasos Indumentaria Kits Moch…" at bounding box center [446, 58] width 554 height 36
click at [706, 65] on button "submit" at bounding box center [710, 58] width 22 height 22
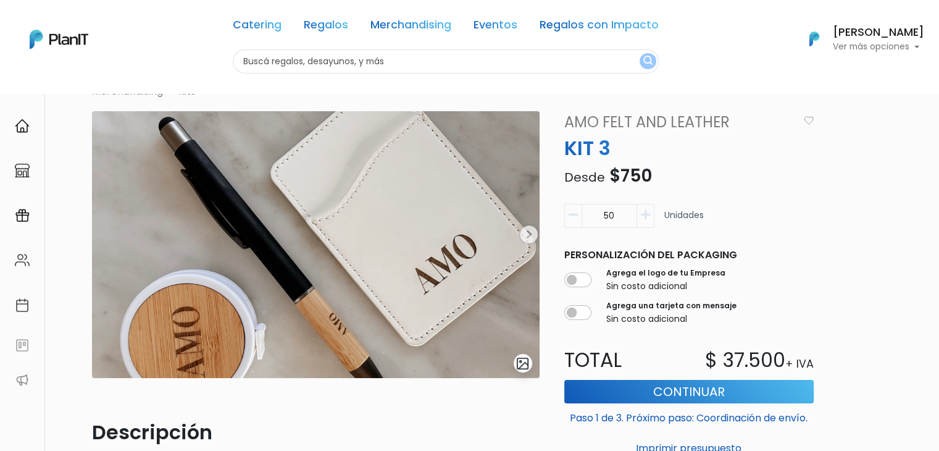
scroll to position [39, 0]
click at [359, 314] on img at bounding box center [316, 243] width 448 height 267
click at [523, 360] on img "submit" at bounding box center [522, 363] width 14 height 14
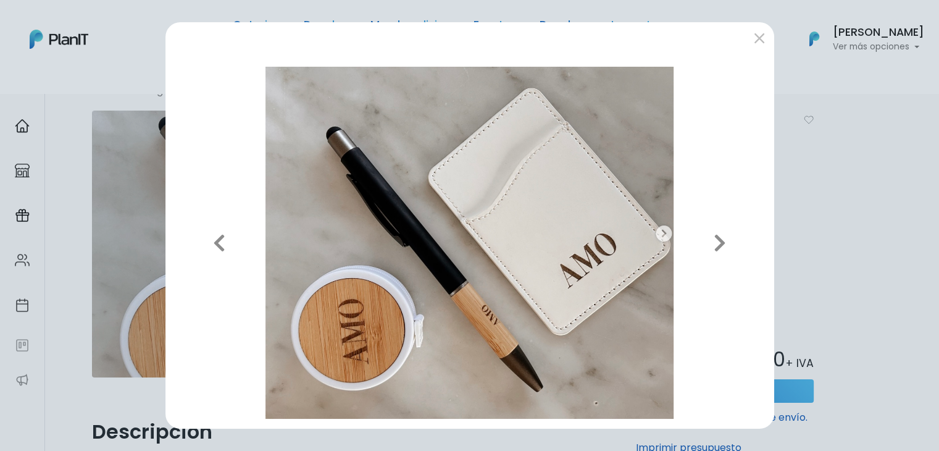
click at [364, 349] on img at bounding box center [469, 242] width 589 height 351
click at [759, 38] on button "submit" at bounding box center [759, 38] width 20 height 20
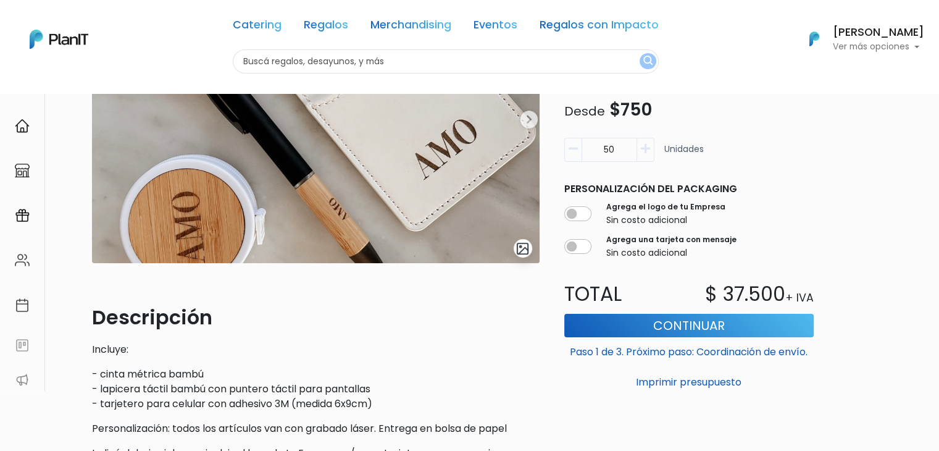
scroll to position [153, 0]
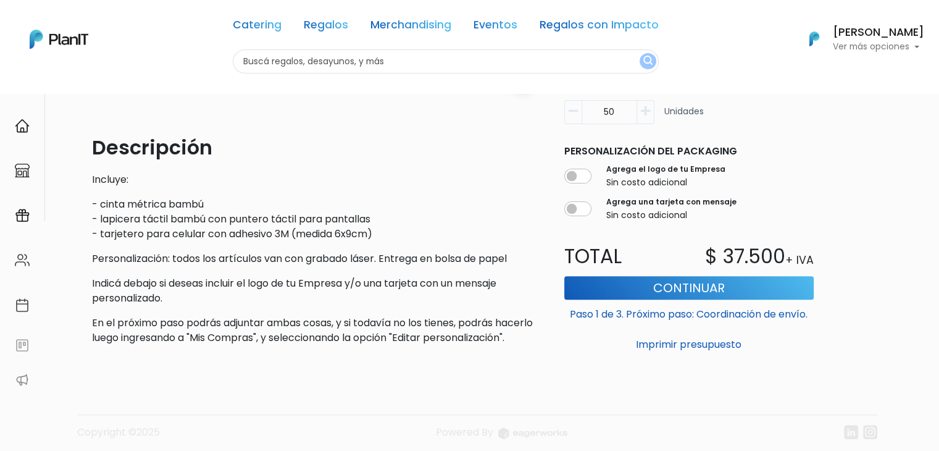
scroll to position [321, 0]
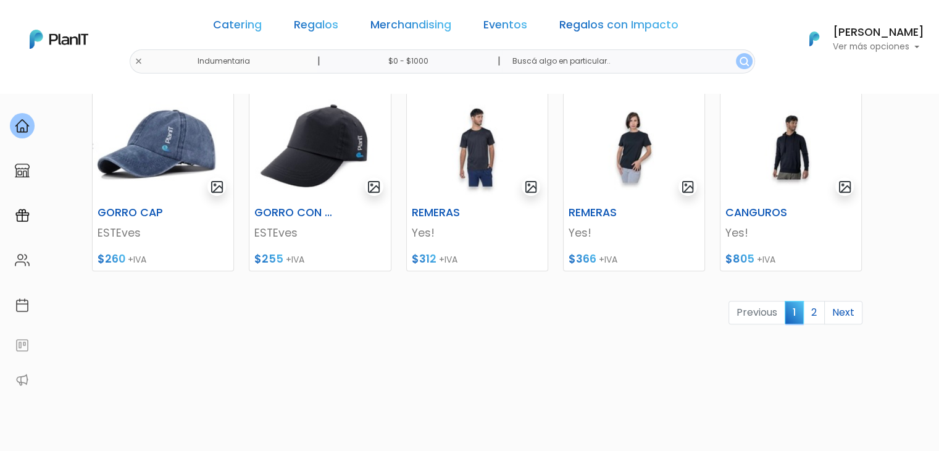
scroll to position [573, 0]
click at [822, 314] on link "2" at bounding box center [814, 312] width 22 height 23
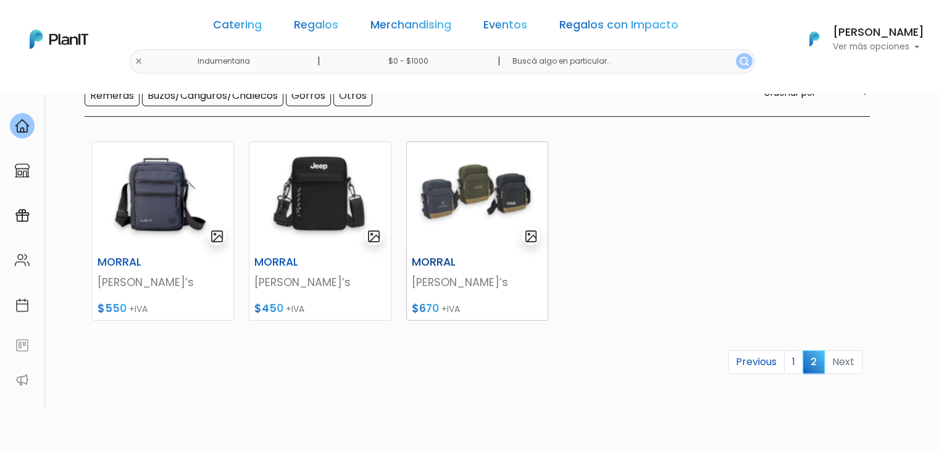
scroll to position [96, 0]
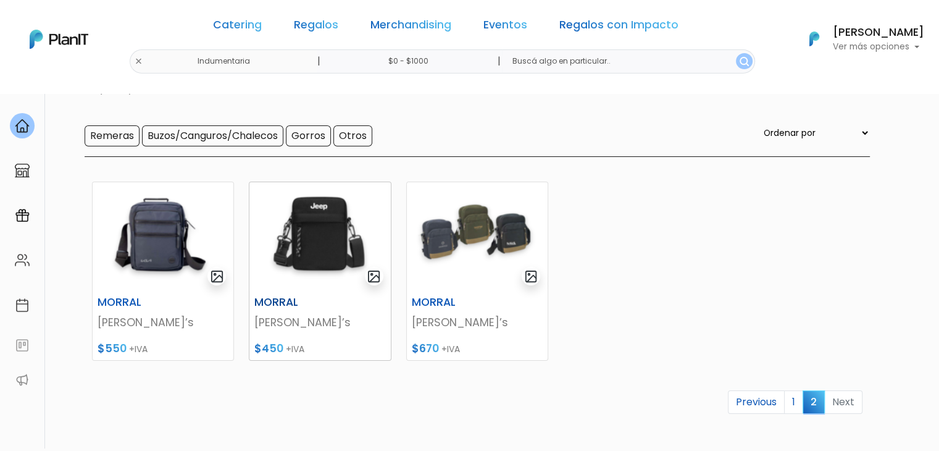
click at [304, 222] on img at bounding box center [319, 236] width 141 height 109
click at [130, 220] on img at bounding box center [163, 236] width 141 height 109
click at [463, 228] on img at bounding box center [477, 236] width 141 height 109
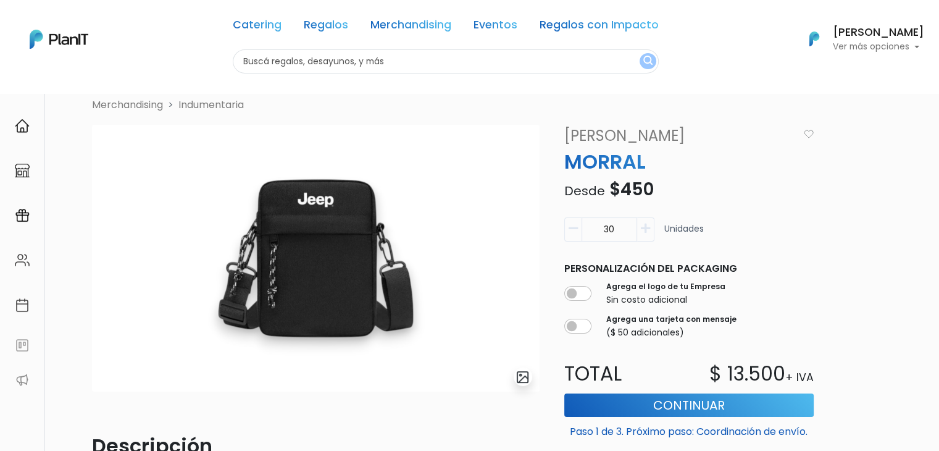
scroll to position [22, 0]
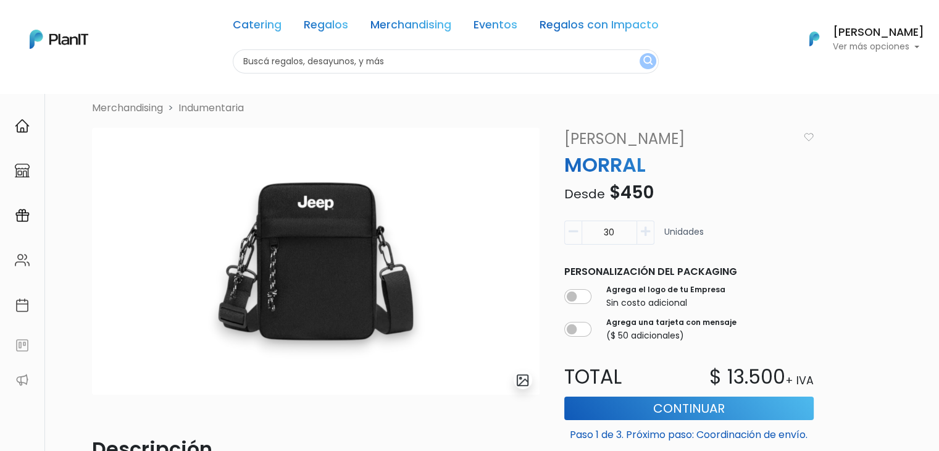
click at [578, 231] on button "button" at bounding box center [572, 232] width 17 height 24
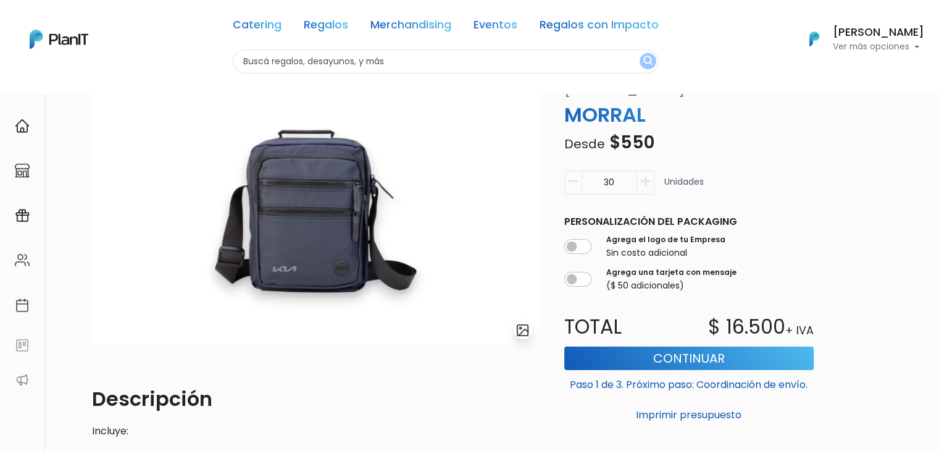
scroll to position [72, 0]
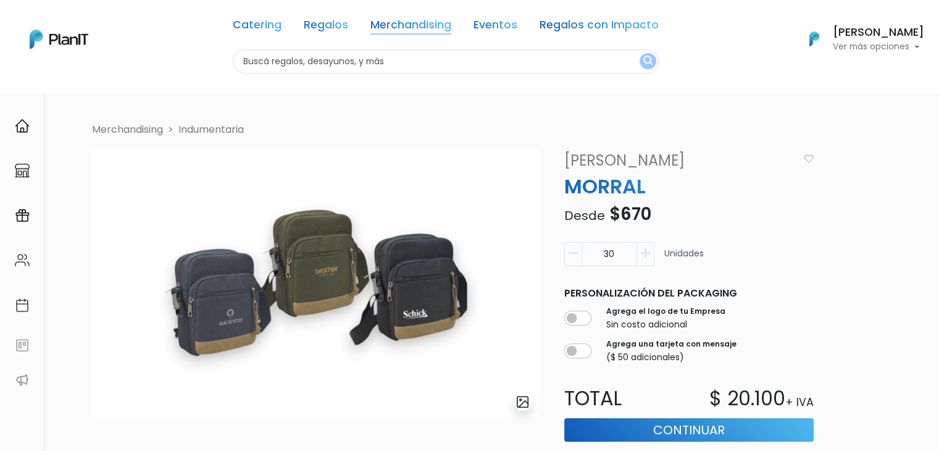
click at [423, 25] on link "Merchandising" at bounding box center [410, 27] width 81 height 15
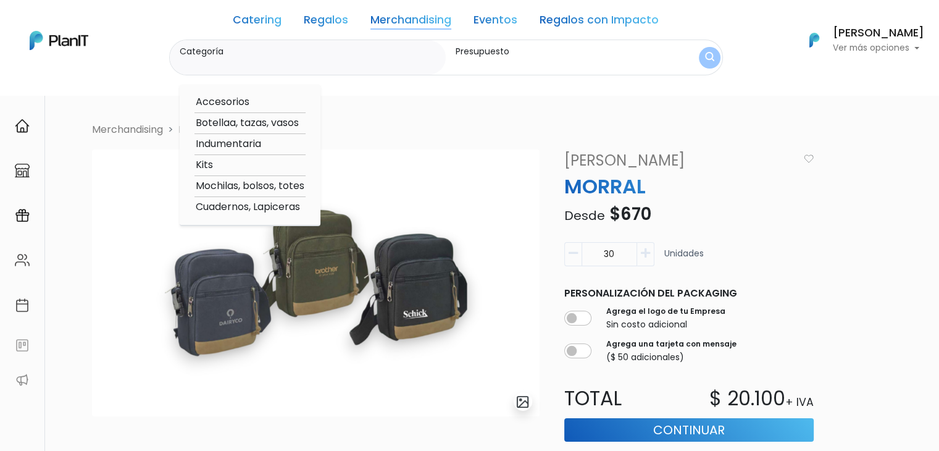
click at [239, 188] on option "Mochilas, bolsos, totes" at bounding box center [249, 185] width 111 height 15
type input "Mochilas, bolsos, totes"
type input "$0 - $1000"
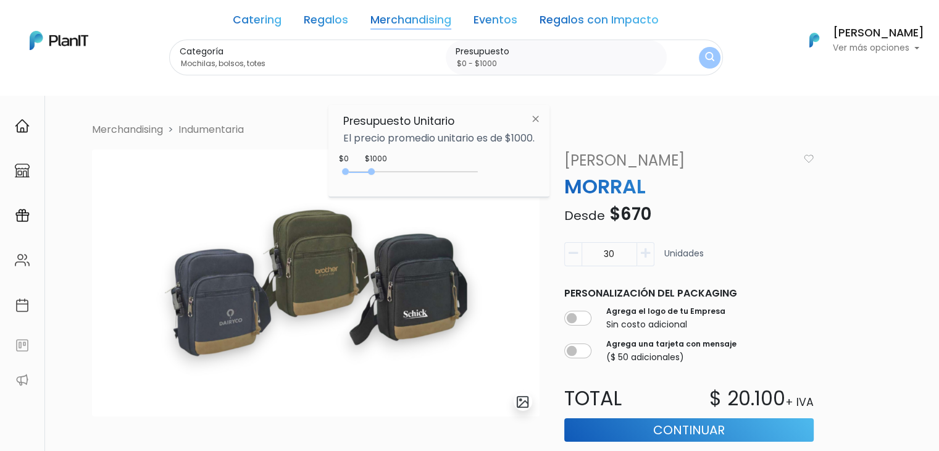
click at [706, 59] on img "submit" at bounding box center [709, 58] width 9 height 12
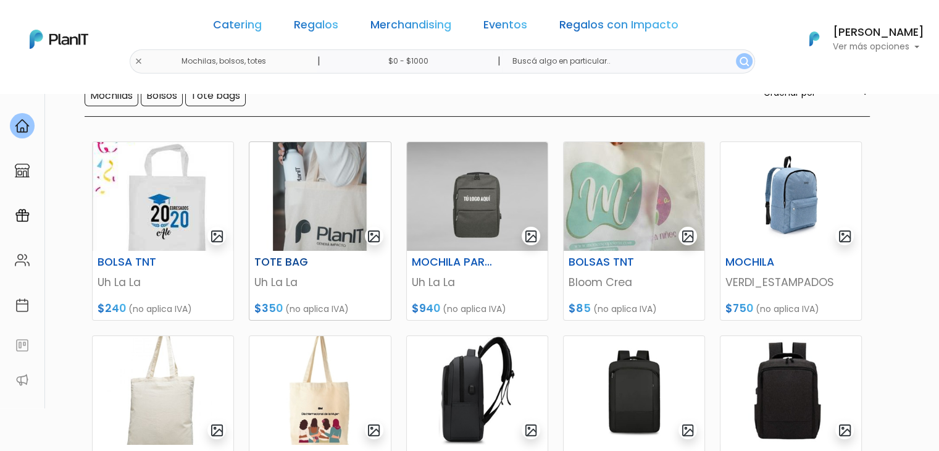
scroll to position [138, 0]
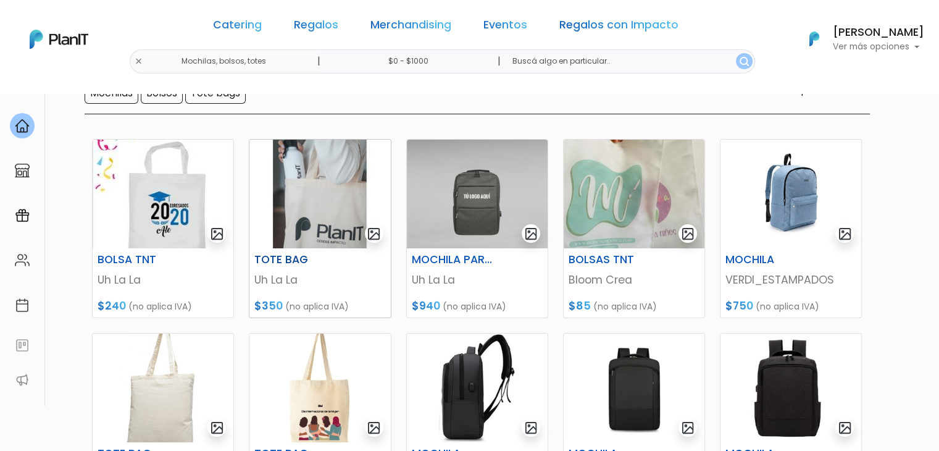
click at [334, 188] on img at bounding box center [319, 194] width 141 height 109
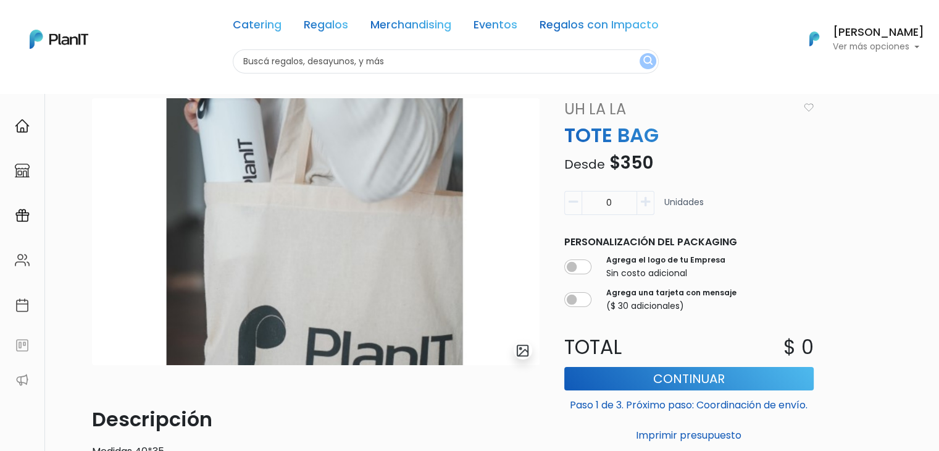
scroll to position [59, 0]
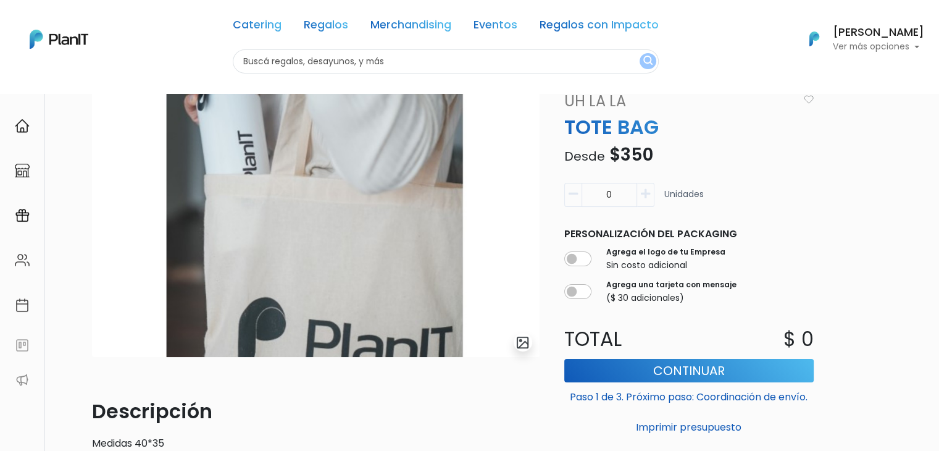
drag, startPoint x: 627, startPoint y: 198, endPoint x: 539, endPoint y: 202, distance: 87.8
click at [539, 202] on div "Merchandising [GEOGRAPHIC_DATA], bolsos, totes slide 1 of 1 Descripción Medidas…" at bounding box center [481, 338] width 793 height 551
type input "20"
click at [877, 158] on div "Volver [GEOGRAPHIC_DATA] [GEOGRAPHIC_DATA], bolsos, totes slide 1 of 1 Descripc…" at bounding box center [469, 390] width 939 height 714
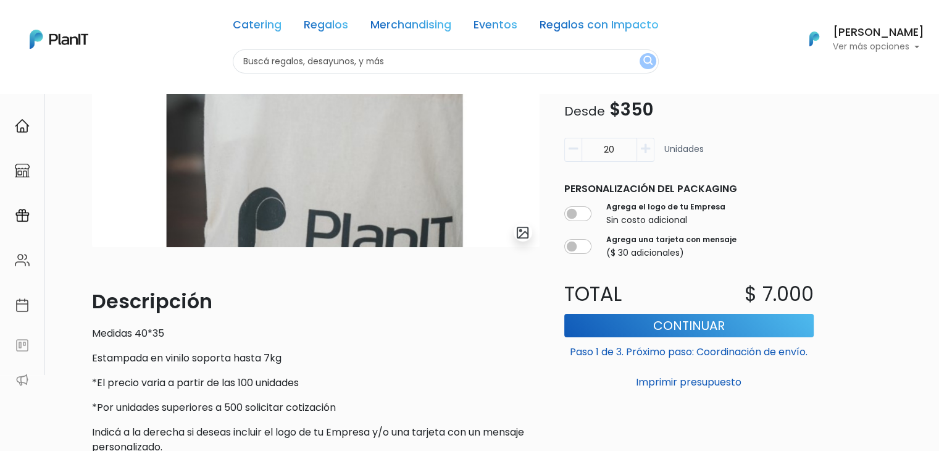
scroll to position [170, 0]
